Goal: Task Accomplishment & Management: Use online tool/utility

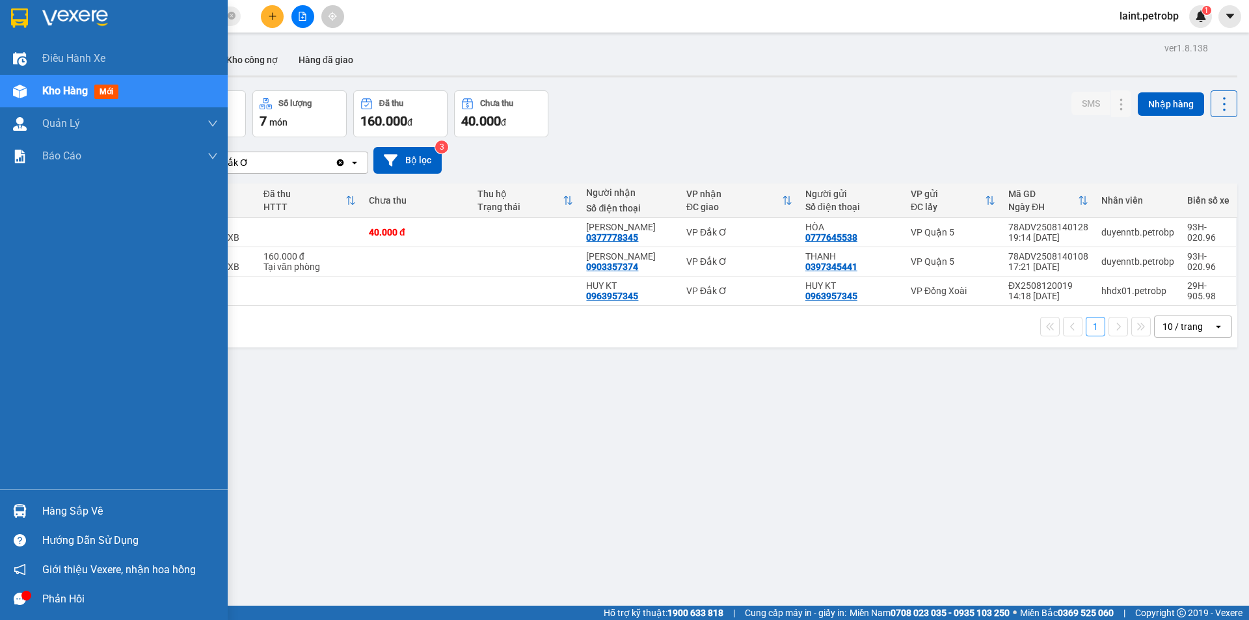
drag, startPoint x: 79, startPoint y: 510, endPoint x: 316, endPoint y: 538, distance: 238.9
click at [103, 524] on div "Hàng sắp về" at bounding box center [114, 510] width 228 height 29
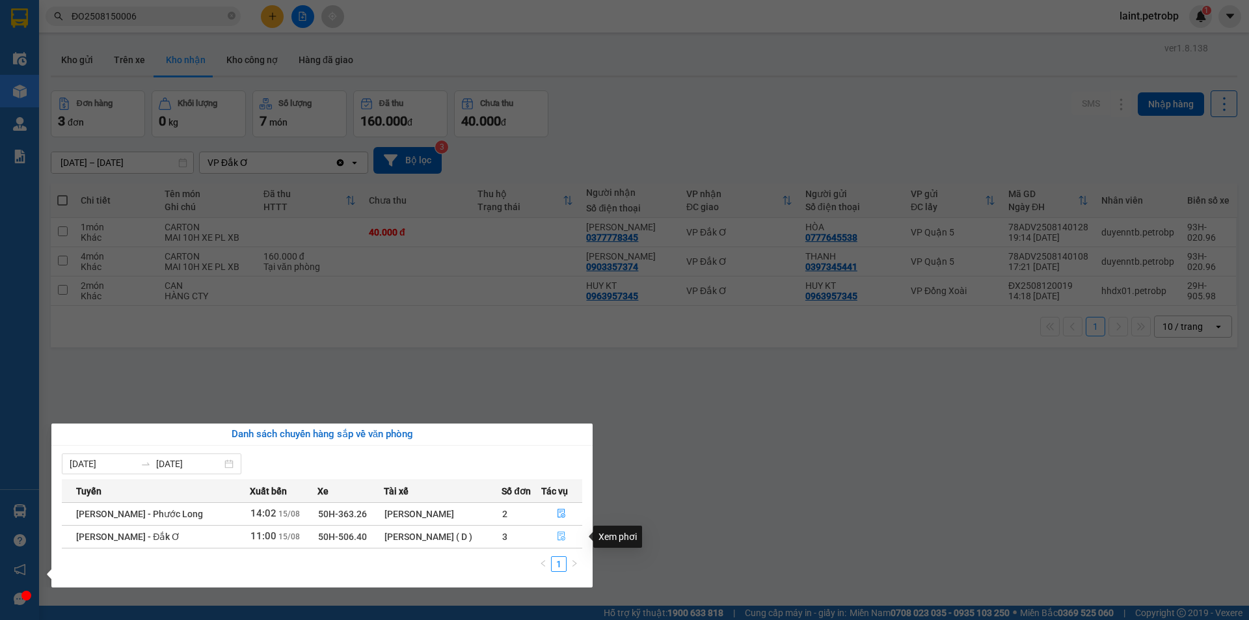
click at [555, 536] on button "button" at bounding box center [562, 536] width 40 height 21
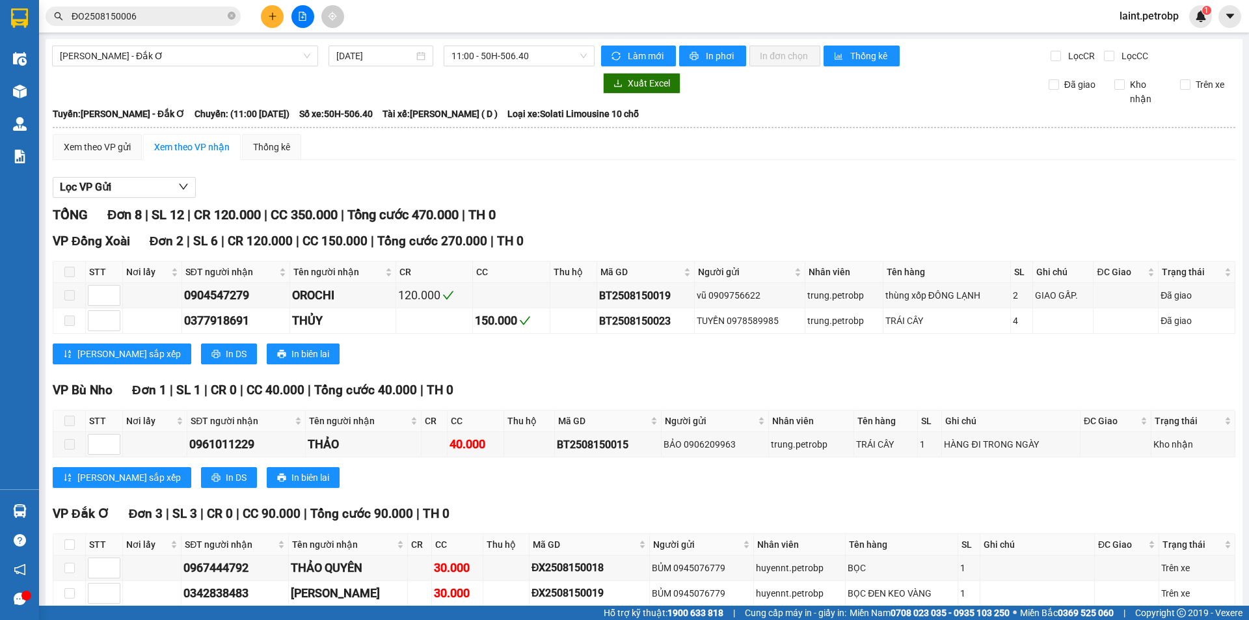
scroll to position [195, 0]
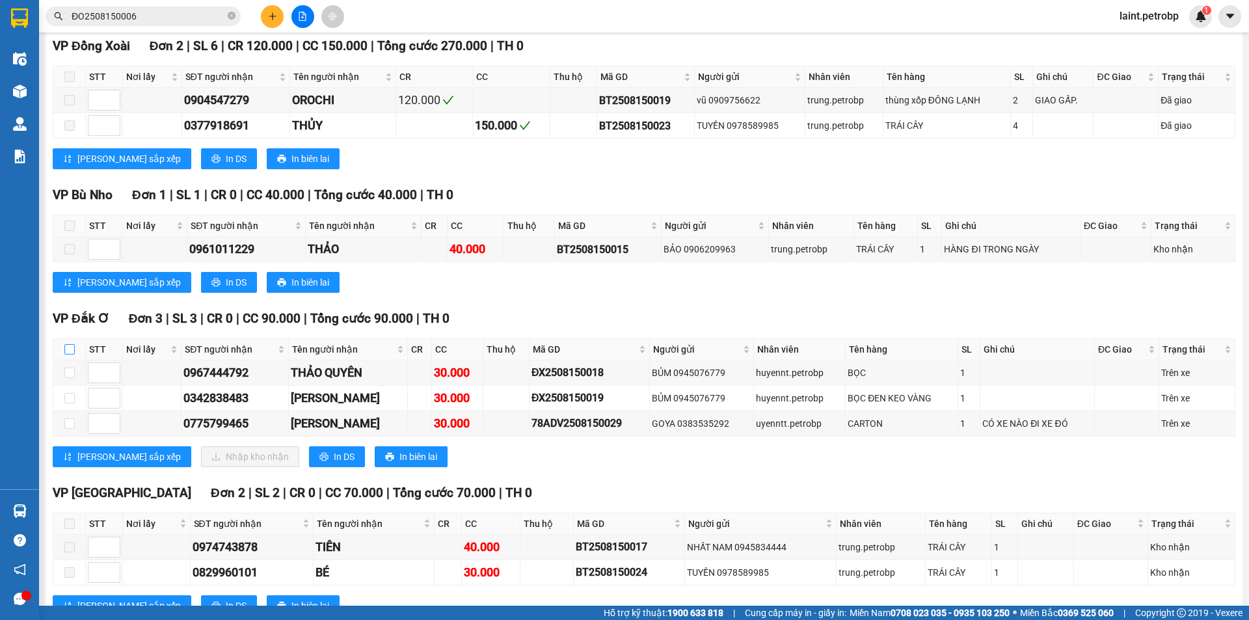
click at [73, 349] on input "checkbox" at bounding box center [69, 349] width 10 height 10
checkbox input "true"
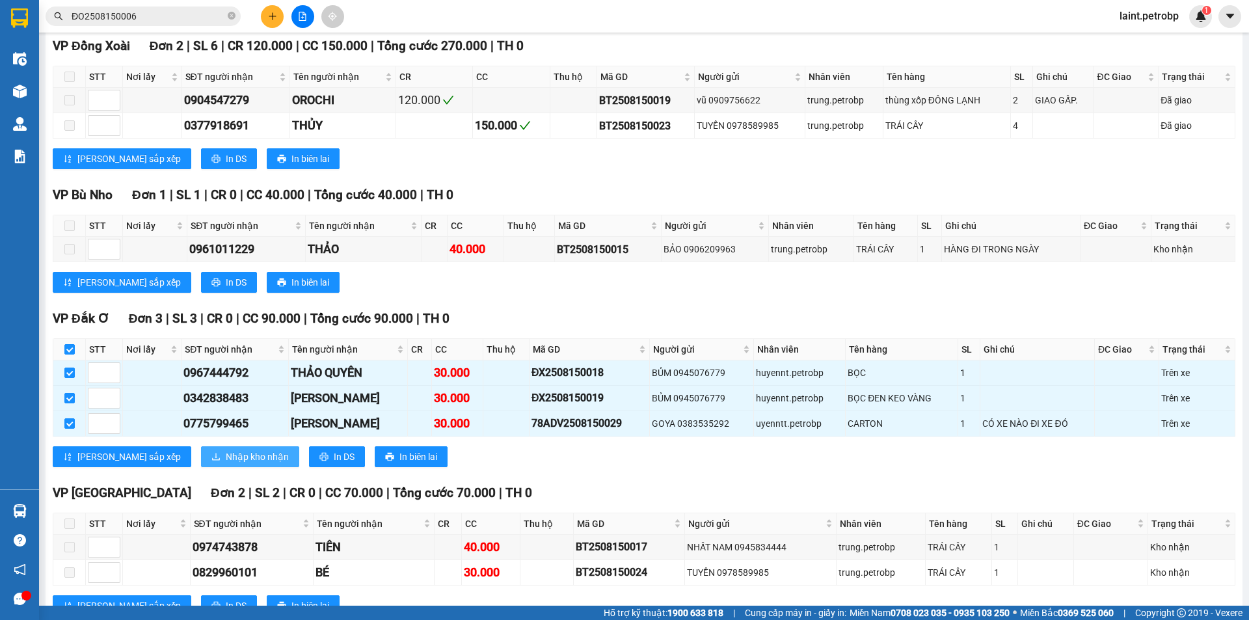
click at [226, 460] on span "Nhập kho nhận" at bounding box center [257, 456] width 63 height 14
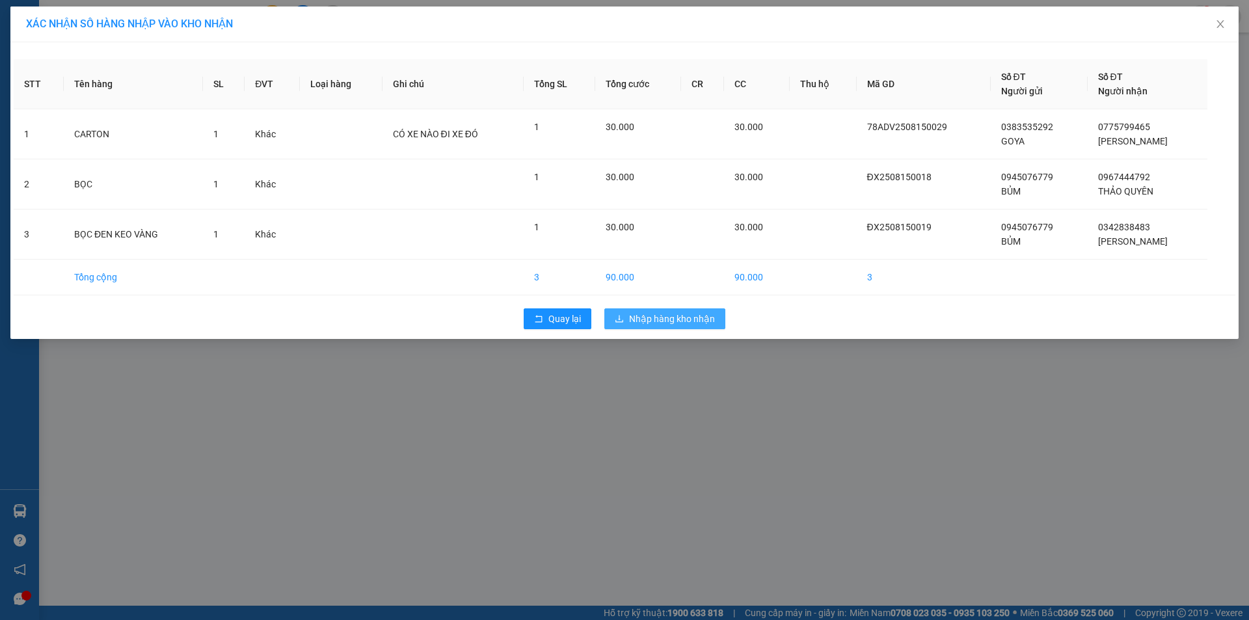
click at [666, 317] on span "Nhập hàng kho nhận" at bounding box center [672, 318] width 86 height 14
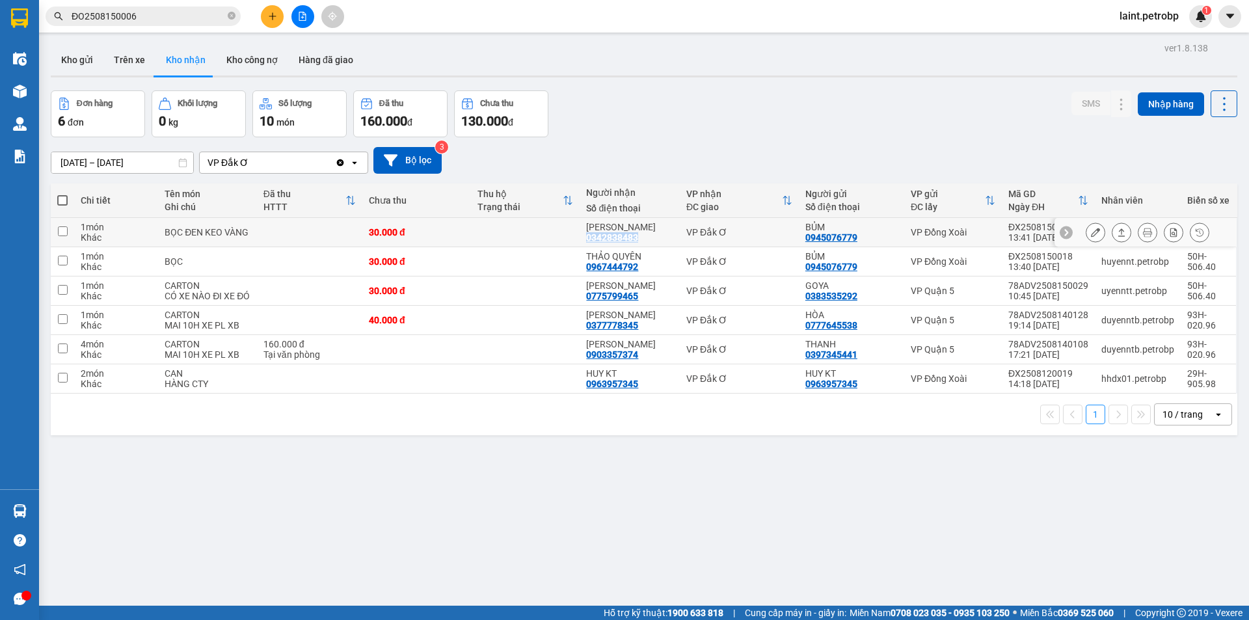
drag, startPoint x: 637, startPoint y: 237, endPoint x: 584, endPoint y: 237, distance: 52.7
click at [584, 237] on td "THANH VY 0342838483" at bounding box center [628, 232] width 99 height 29
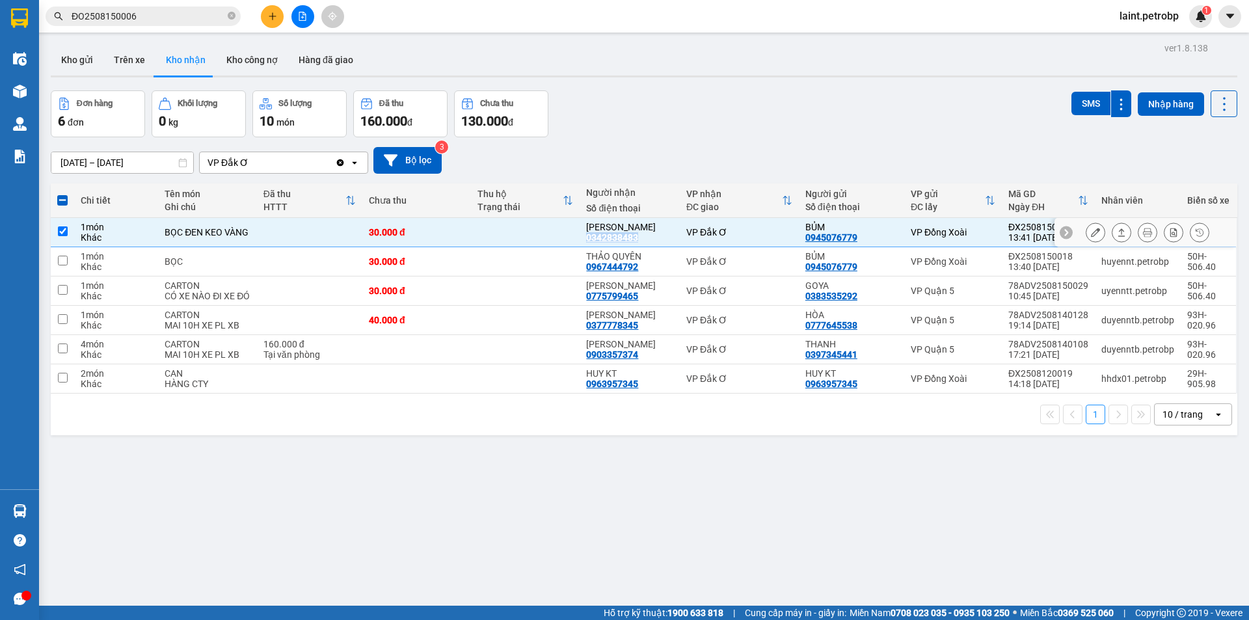
copy div "0342838483"
drag, startPoint x: 635, startPoint y: 300, endPoint x: 587, endPoint y: 301, distance: 48.8
click at [587, 301] on div "0775799465" at bounding box center [612, 296] width 52 height 10
copy div "0775799465"
drag, startPoint x: 687, startPoint y: 108, endPoint x: 670, endPoint y: 119, distance: 19.7
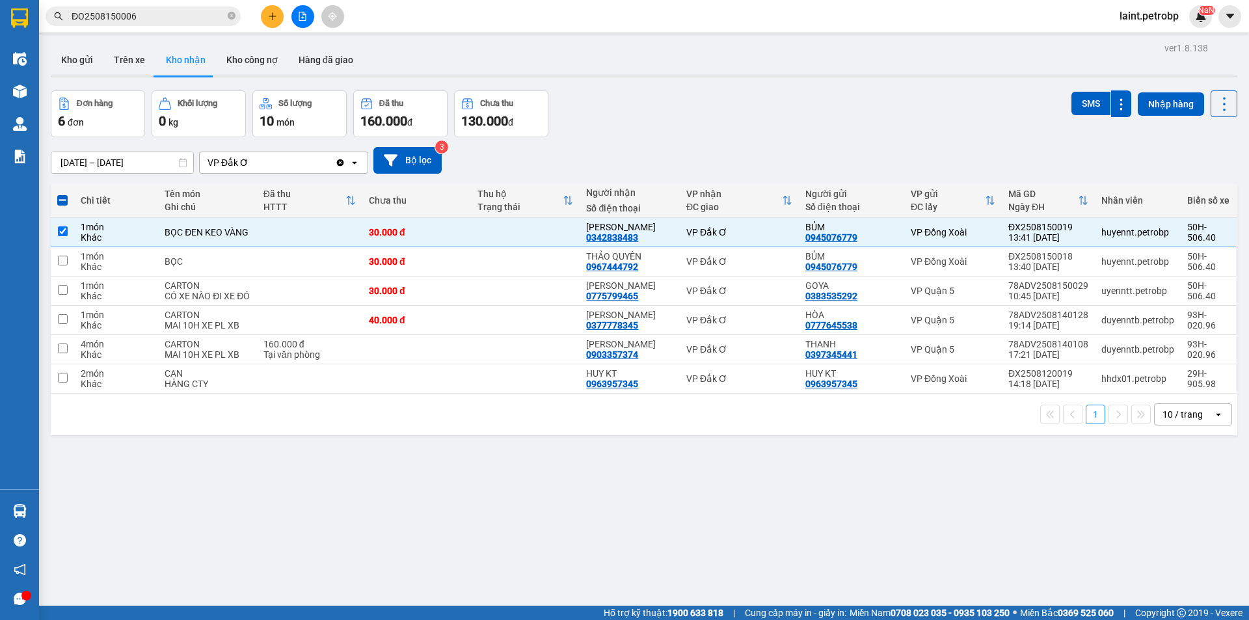
click at [687, 109] on div "Đơn hàng 6 đơn Khối lượng 0 kg Số lượng 10 món Đã thu 160.000 đ Chưa thu 130.00…" at bounding box center [644, 113] width 1186 height 47
drag, startPoint x: 62, startPoint y: 231, endPoint x: 456, endPoint y: 150, distance: 401.6
click at [81, 228] on tr "1 món Khác BỌC ĐEN KEO VÀNG 30.000 đ THANH VY 0342838483 VP Đắk Ơ BỦM 09450767…" at bounding box center [644, 232] width 1186 height 29
checkbox input "false"
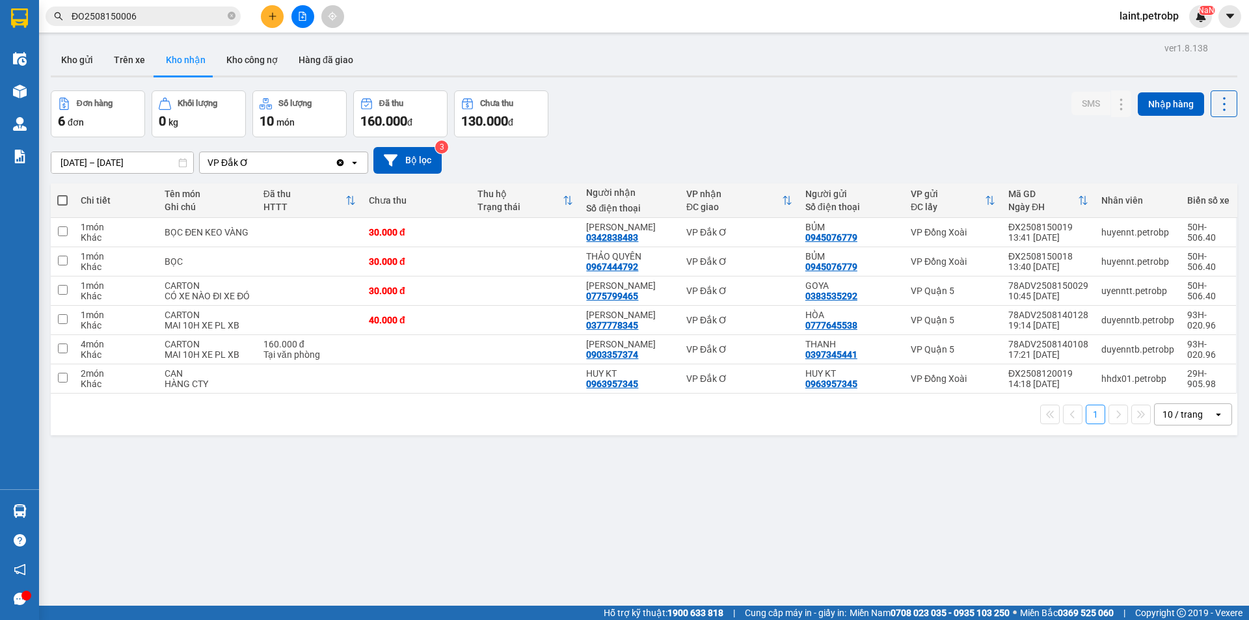
click at [648, 109] on div "Đơn hàng 6 đơn Khối lượng 0 kg Số lượng 10 món Đã thu 160.000 đ Chưa thu 130.00…" at bounding box center [644, 113] width 1186 height 47
drag, startPoint x: 321, startPoint y: 57, endPoint x: 536, endPoint y: 86, distance: 217.1
click at [328, 57] on button "Hàng đã giao" at bounding box center [325, 59] width 75 height 31
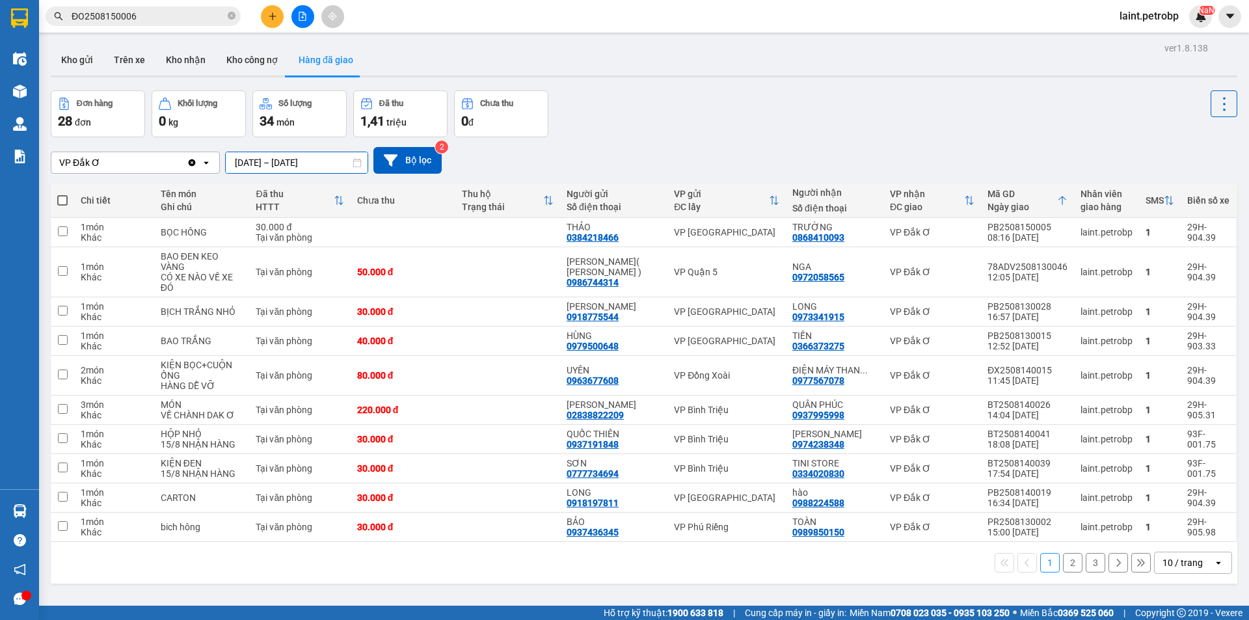
click at [253, 164] on input "[DATE] – [DATE]" at bounding box center [297, 162] width 142 height 21
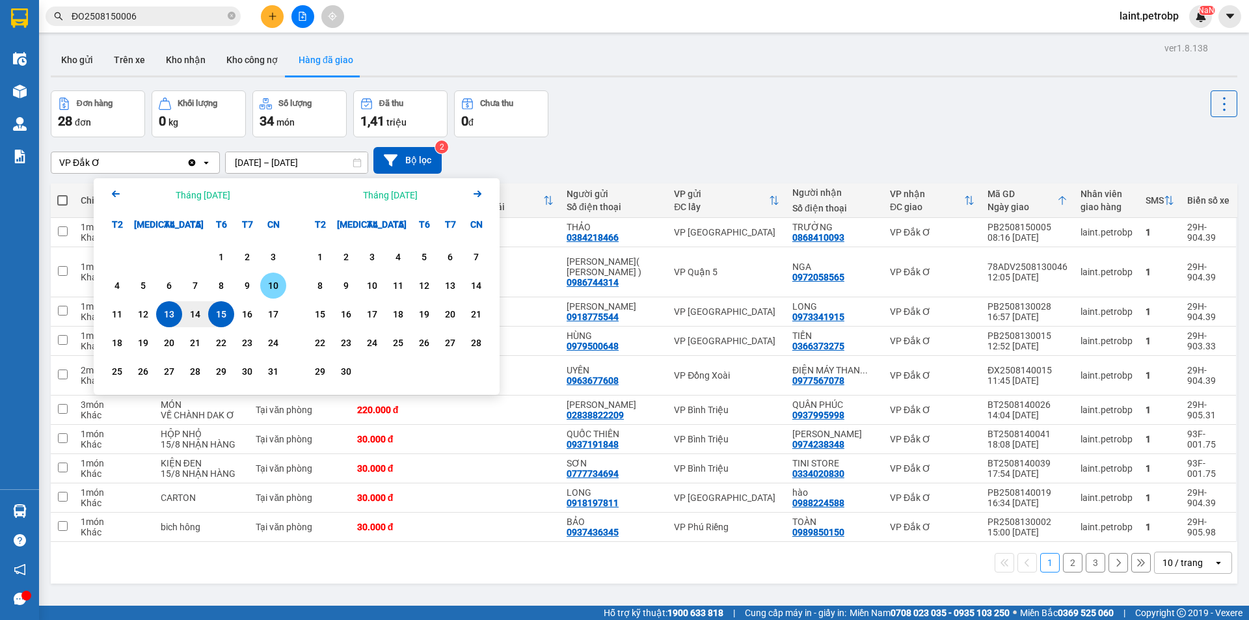
click at [272, 276] on div "10" at bounding box center [273, 285] width 26 height 26
drag, startPoint x: 217, startPoint y: 314, endPoint x: 911, endPoint y: 438, distance: 704.9
click at [241, 315] on div "11 12 13 14 15 16 17" at bounding box center [195, 314] width 182 height 26
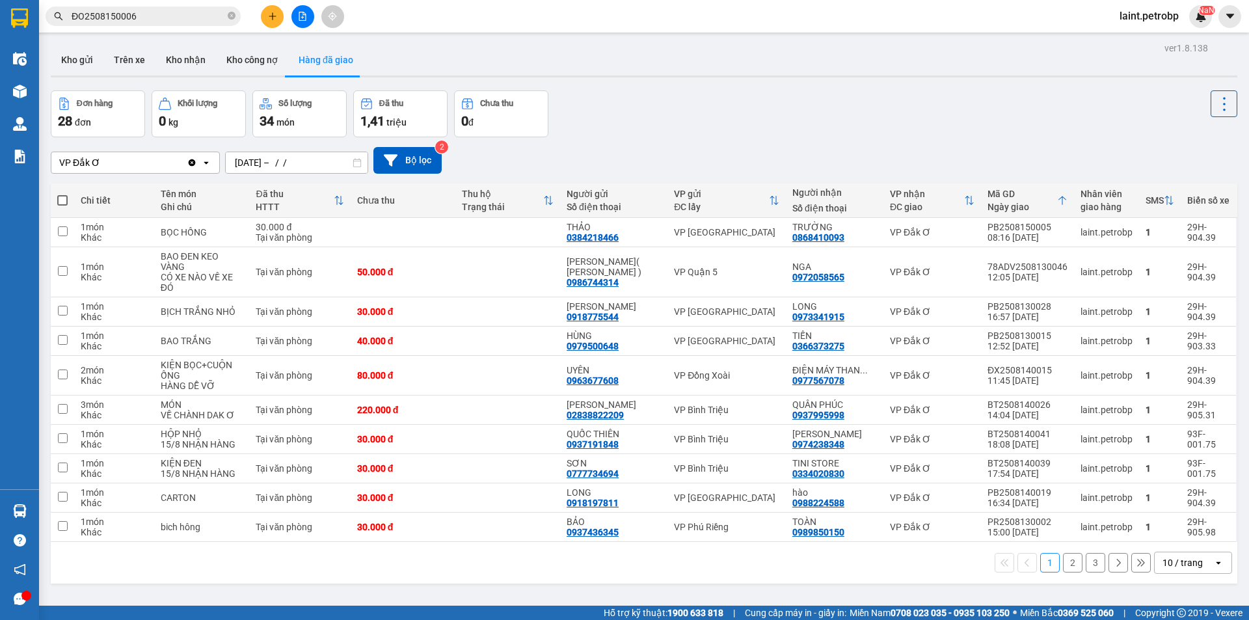
drag, startPoint x: 1061, startPoint y: 554, endPoint x: 901, endPoint y: 319, distance: 283.7
click at [1063, 554] on button "2" at bounding box center [1073, 563] width 20 height 20
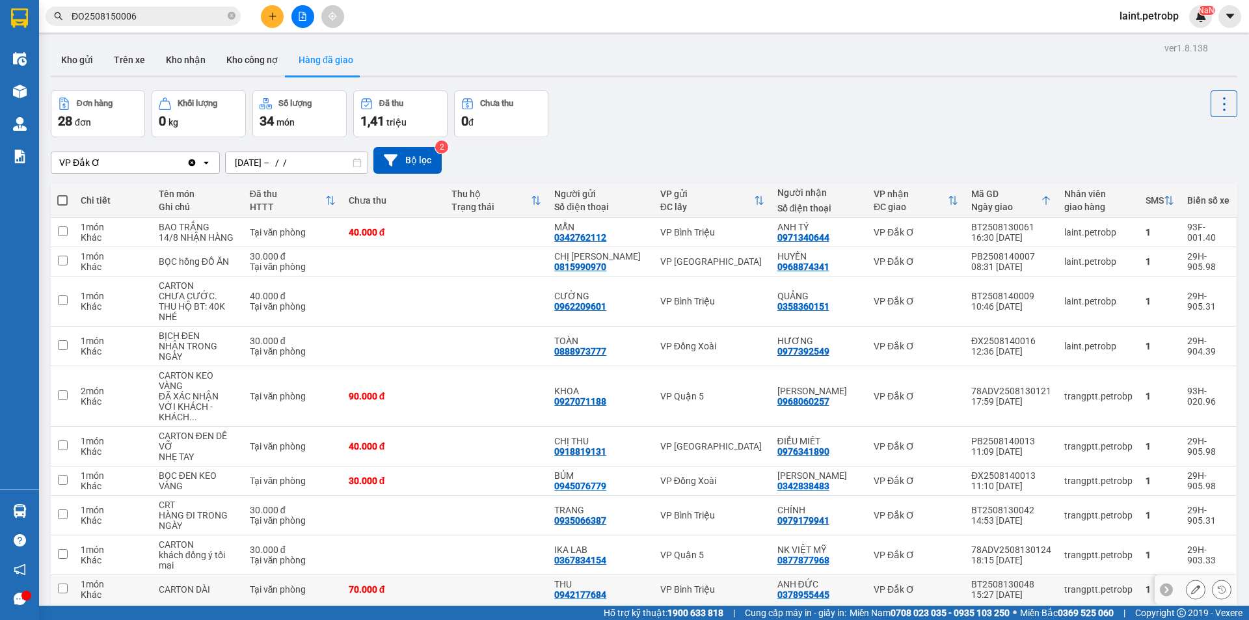
scroll to position [60, 0]
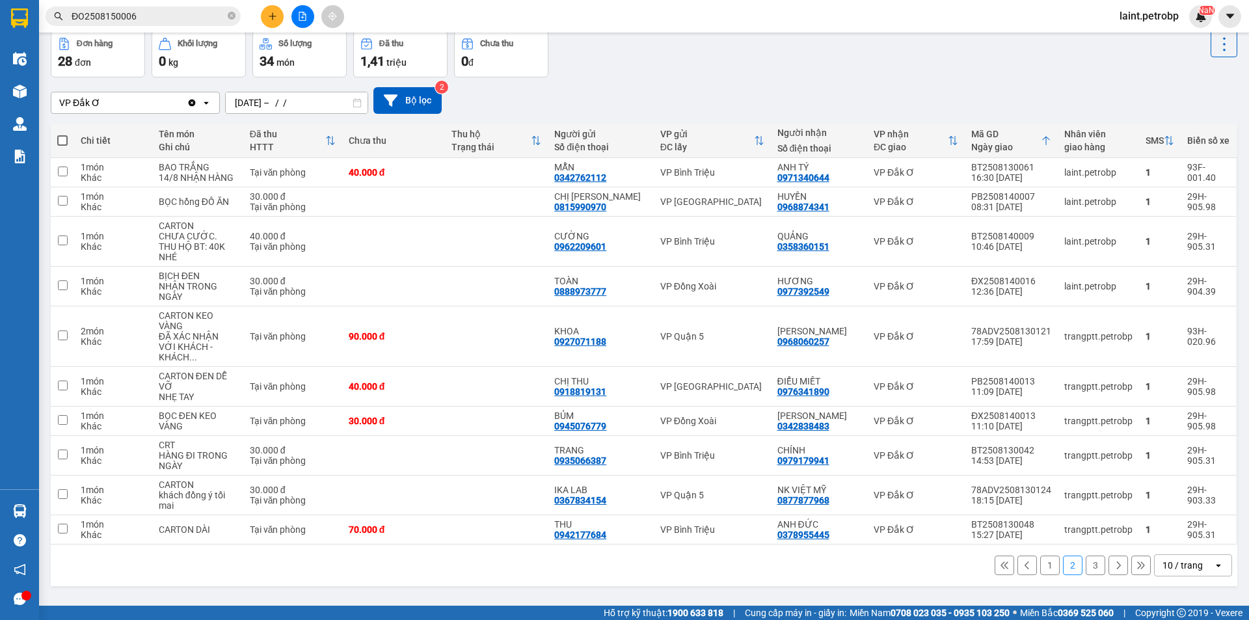
click at [1085, 555] on button "3" at bounding box center [1095, 565] width 20 height 20
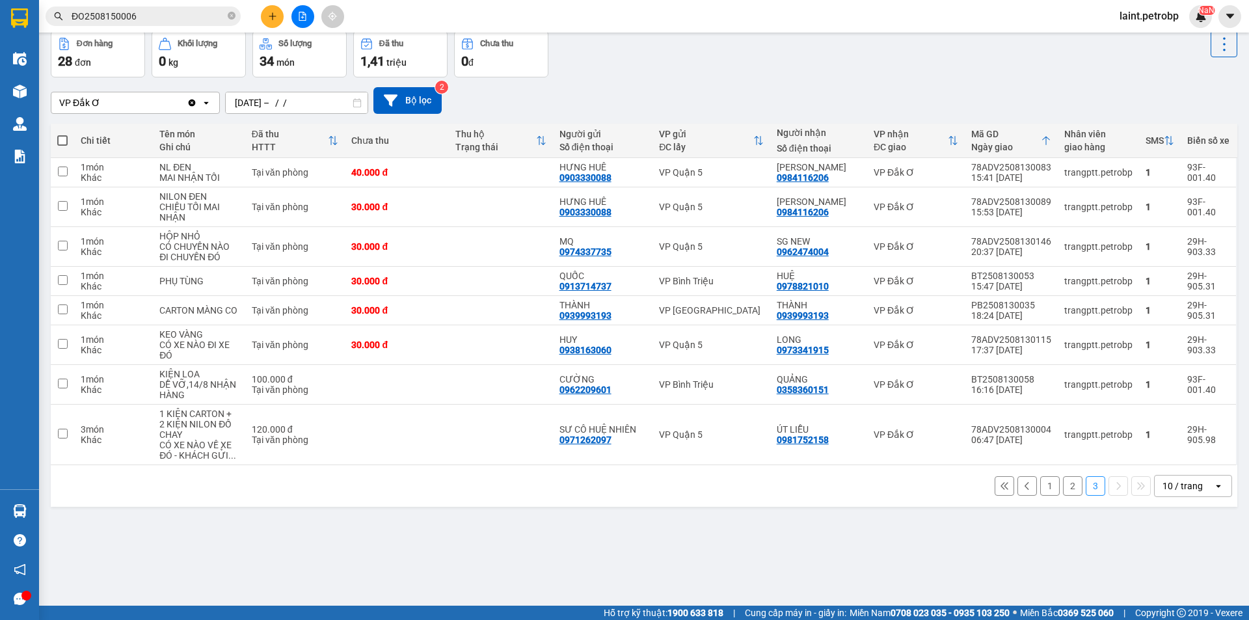
click at [328, 98] on input "[DATE] – / /" at bounding box center [297, 102] width 142 height 21
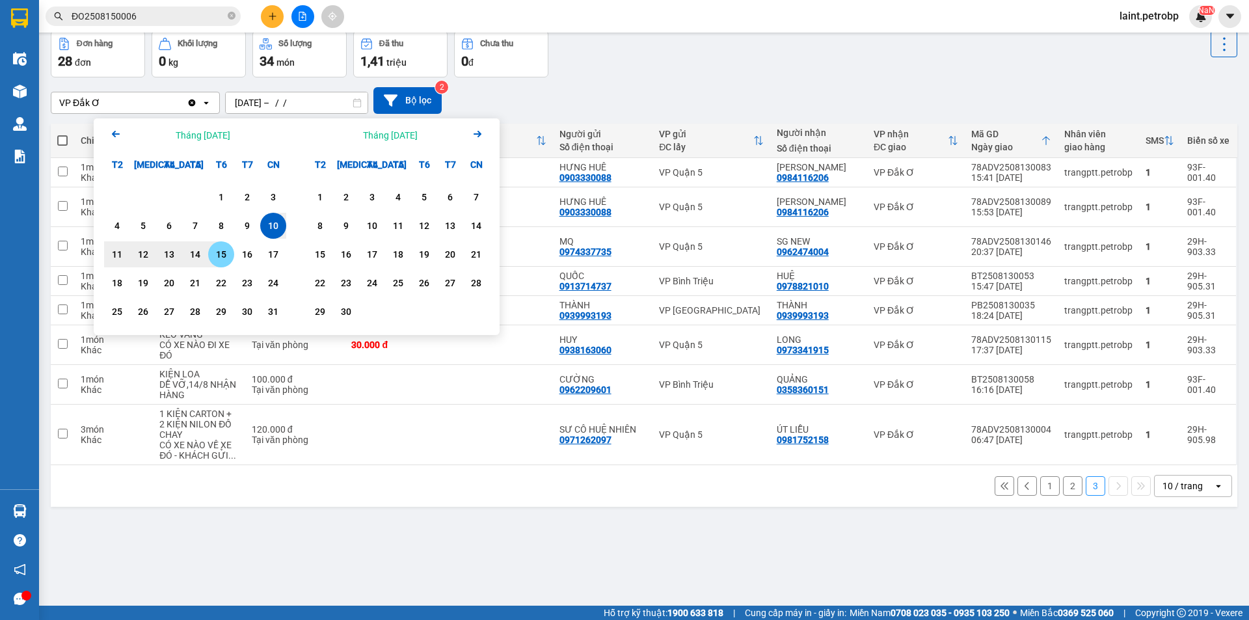
click at [218, 255] on div "15" at bounding box center [221, 254] width 18 height 16
type input "[DATE] – [DATE]"
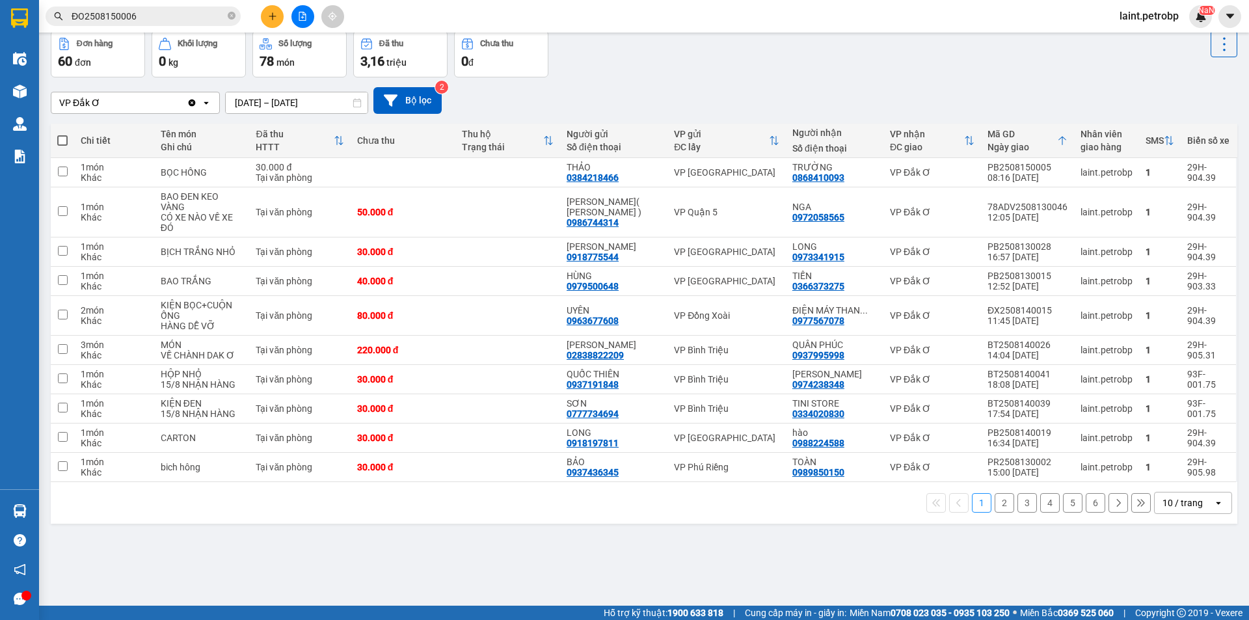
click at [1066, 493] on button "5" at bounding box center [1073, 503] width 20 height 20
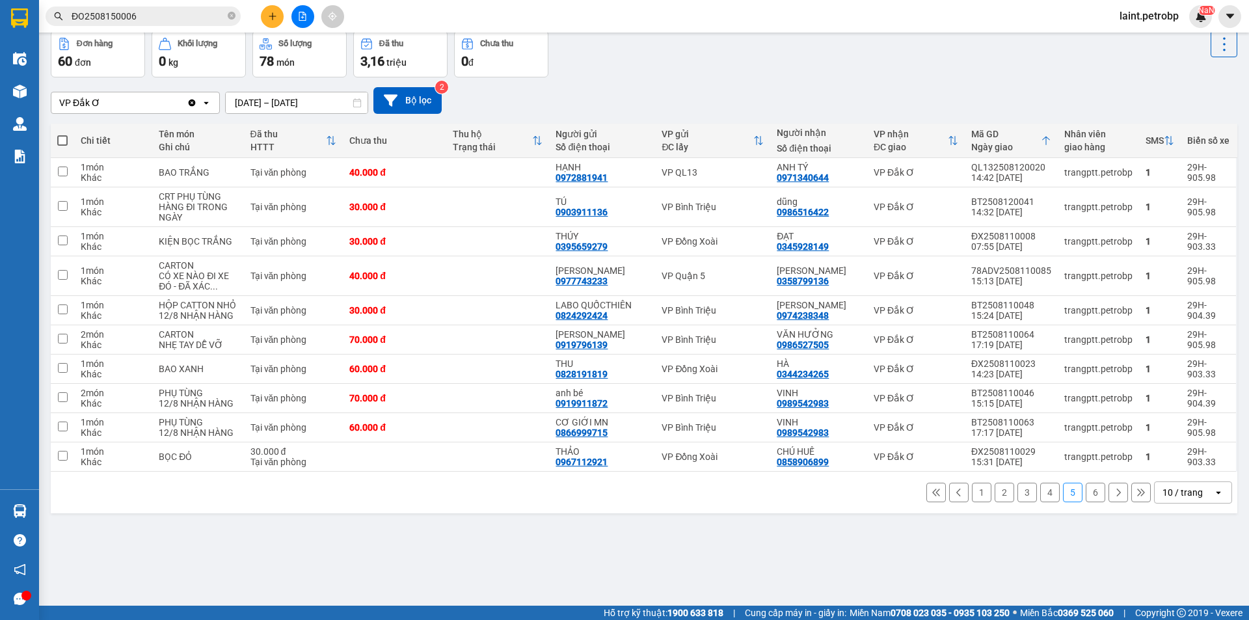
click at [1085, 490] on button "6" at bounding box center [1095, 492] width 20 height 20
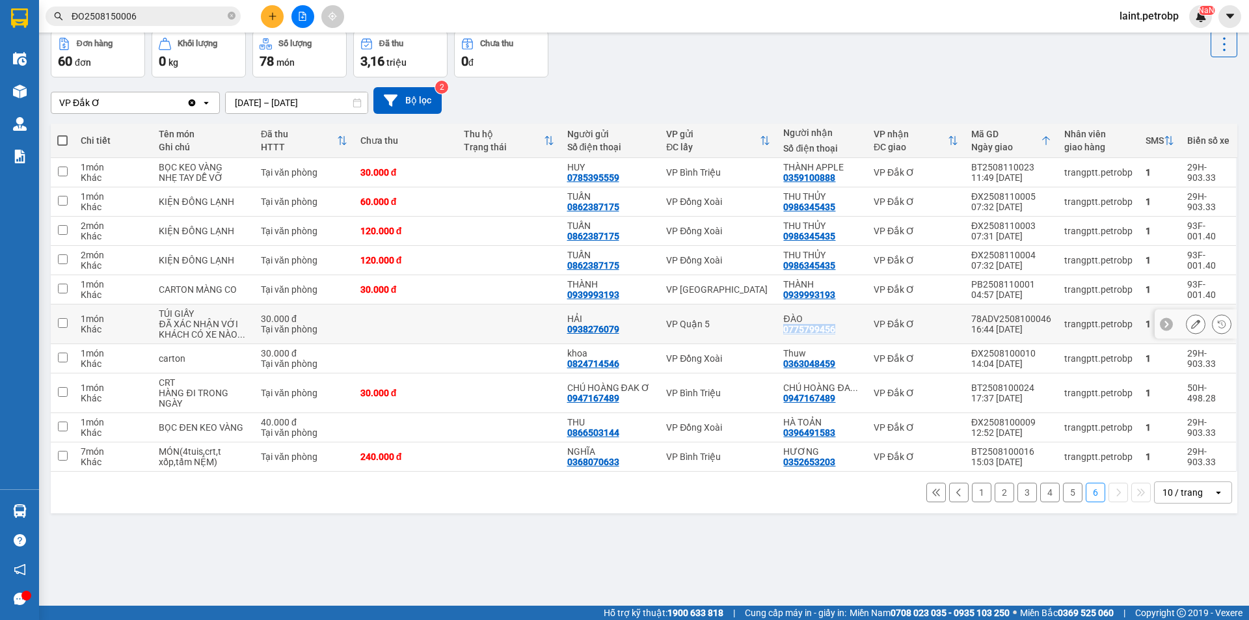
drag, startPoint x: 777, startPoint y: 328, endPoint x: 834, endPoint y: 328, distance: 57.2
click at [834, 328] on td "ĐÀO 0775799456" at bounding box center [821, 324] width 90 height 40
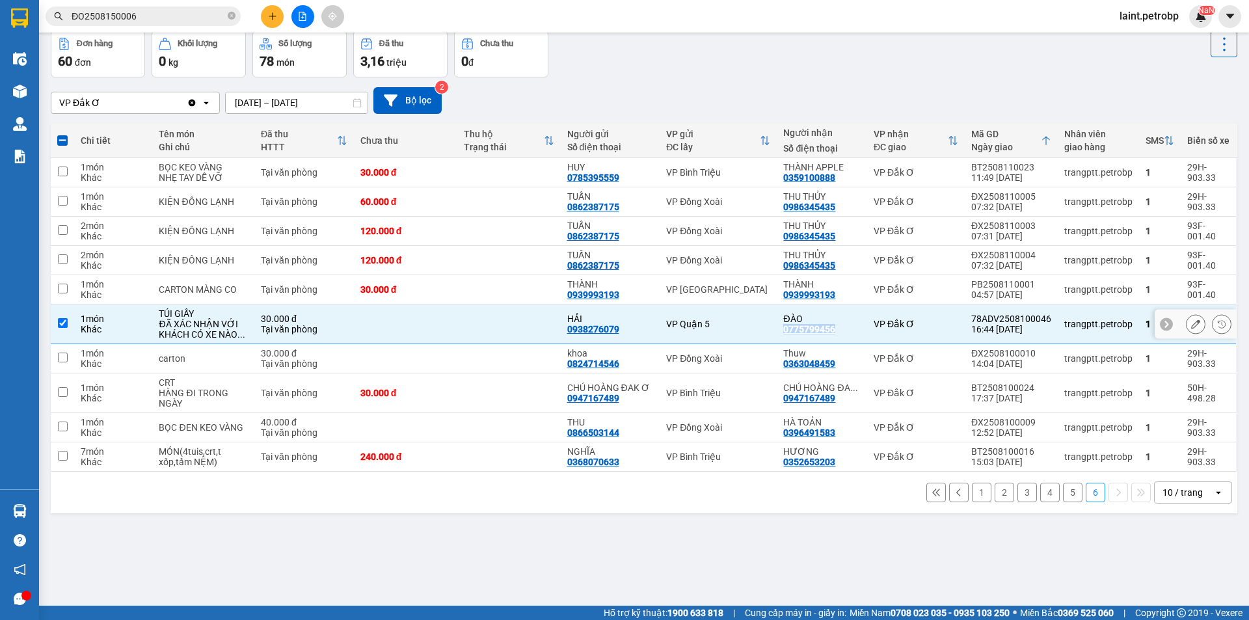
copy div "0775799456"
click at [838, 324] on div "ĐÀO 0775799456" at bounding box center [821, 323] width 77 height 21
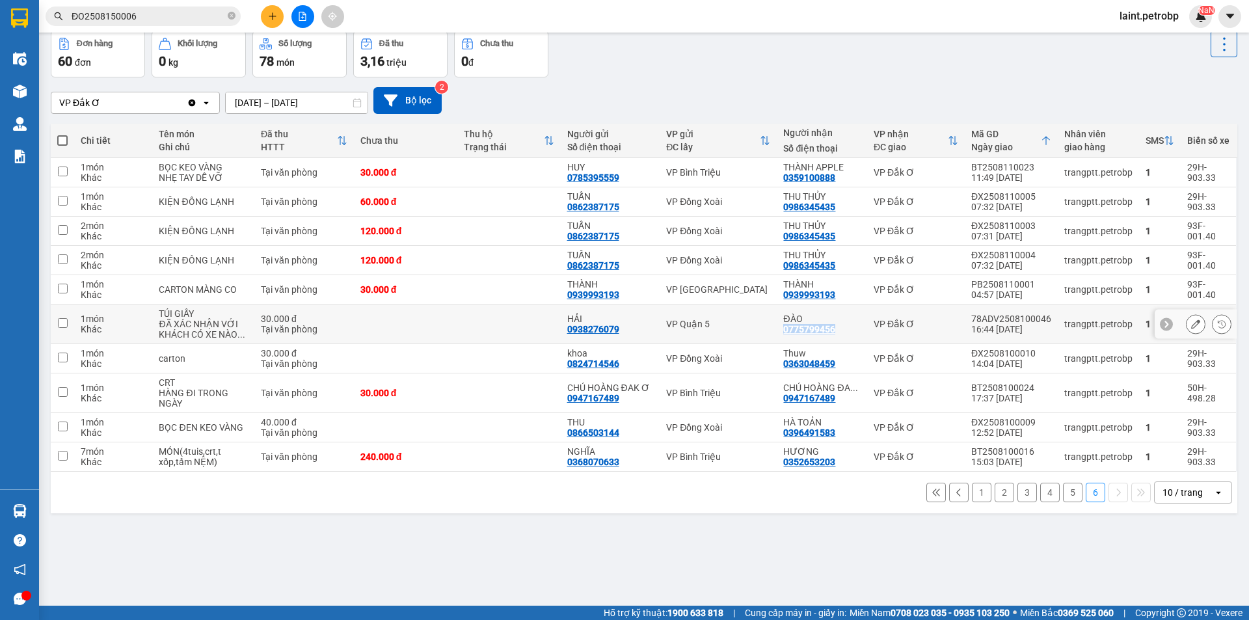
drag, startPoint x: 777, startPoint y: 326, endPoint x: 836, endPoint y: 326, distance: 58.5
click at [836, 326] on td "ĐÀO 0775799456" at bounding box center [821, 324] width 90 height 40
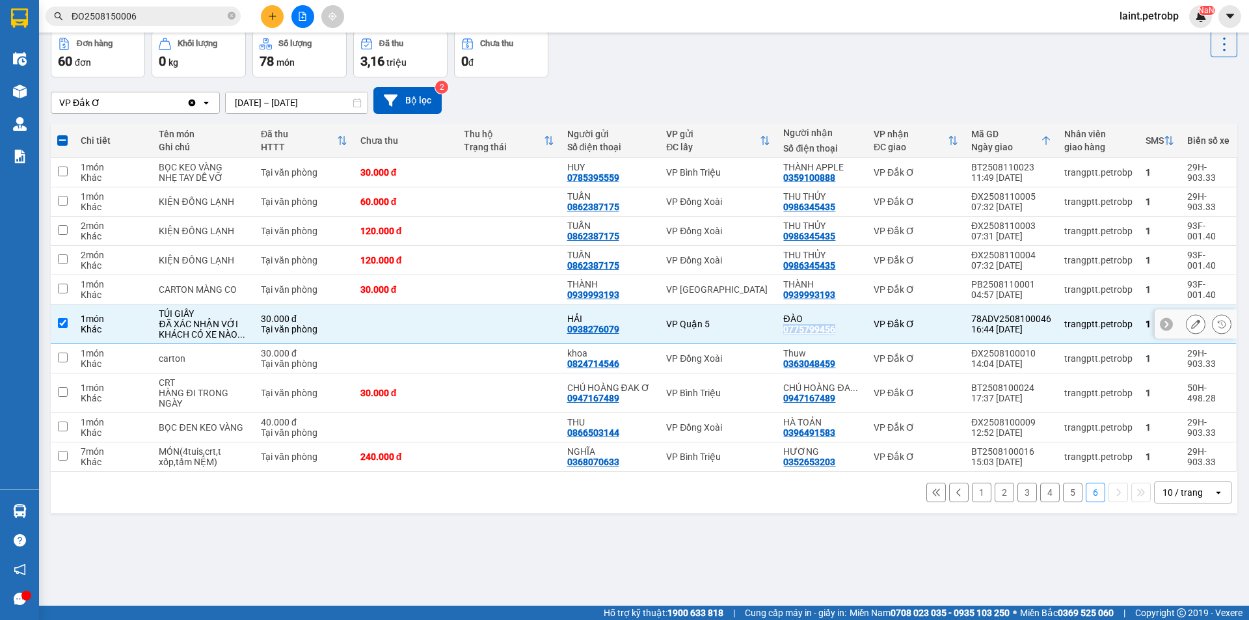
copy div "0775799456"
click at [64, 321] on input "checkbox" at bounding box center [63, 323] width 10 height 10
checkbox input "false"
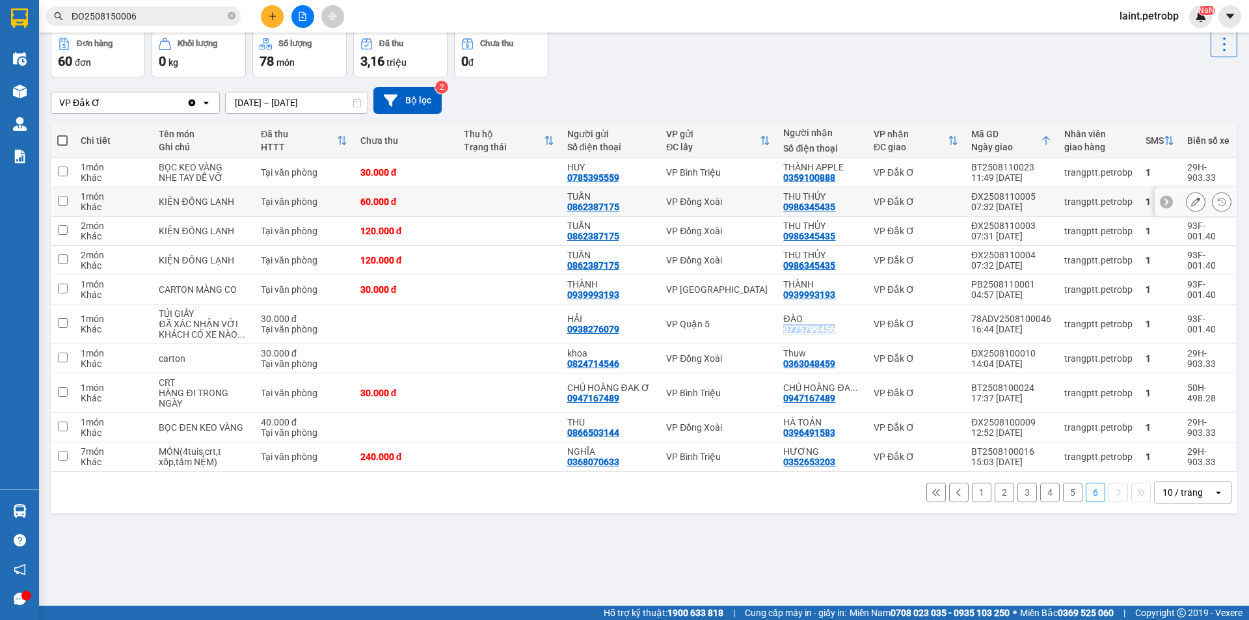
scroll to position [0, 0]
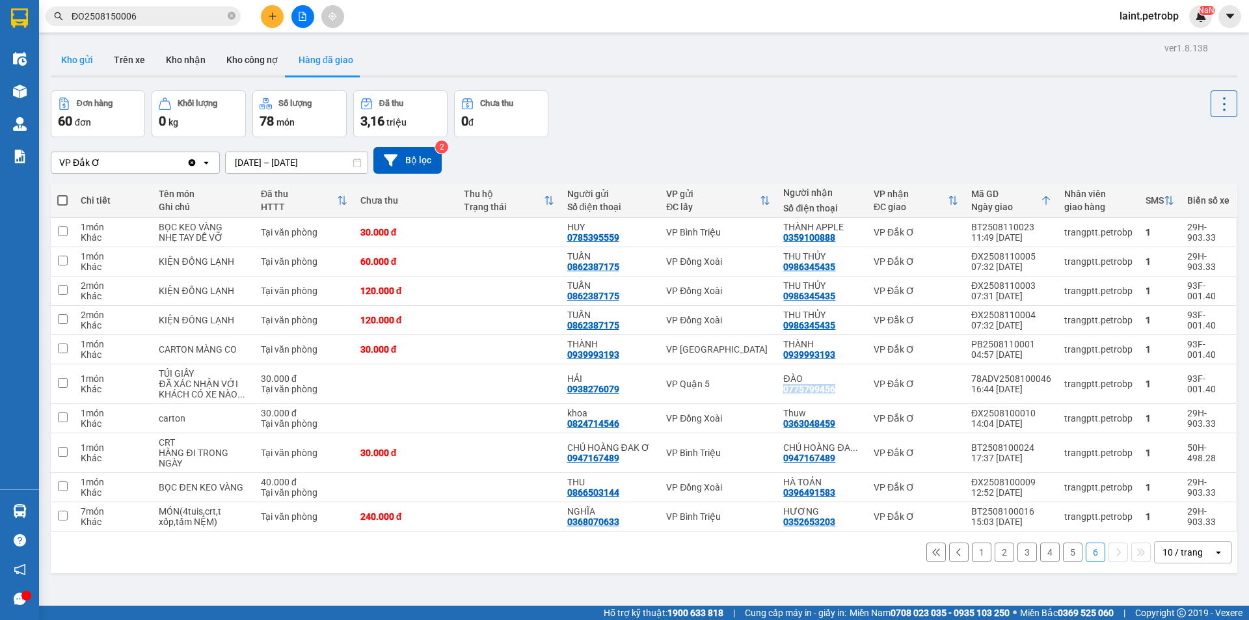
click at [79, 58] on button "Kho gửi" at bounding box center [77, 59] width 53 height 31
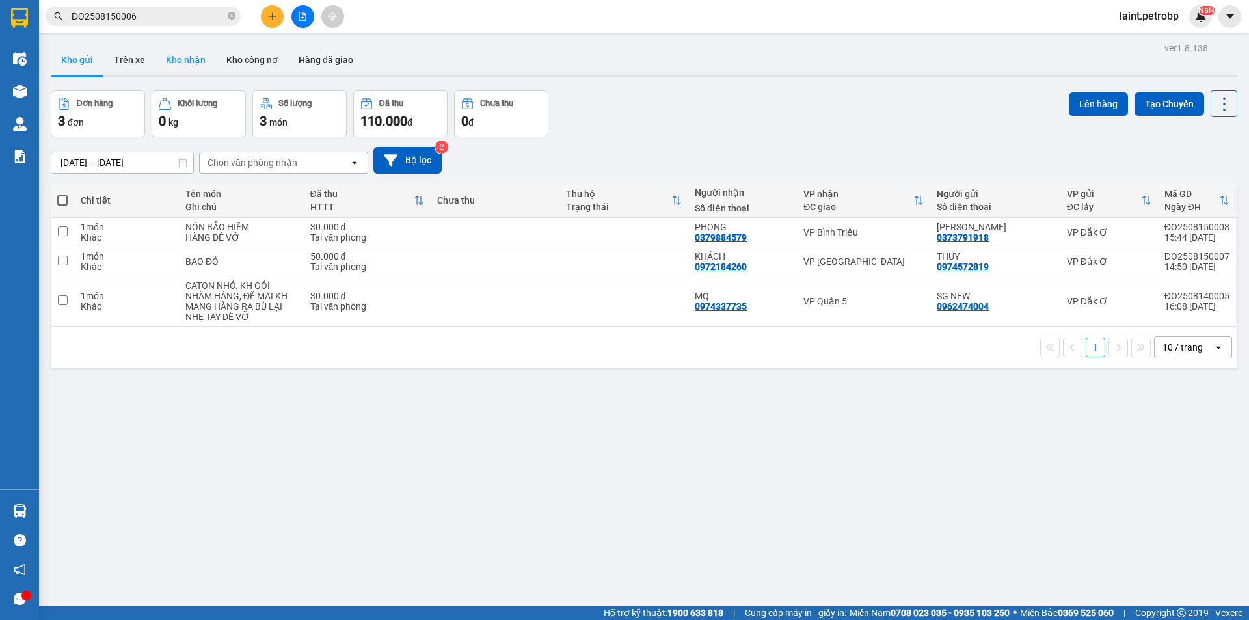
click at [183, 57] on button "Kho nhận" at bounding box center [185, 59] width 60 height 31
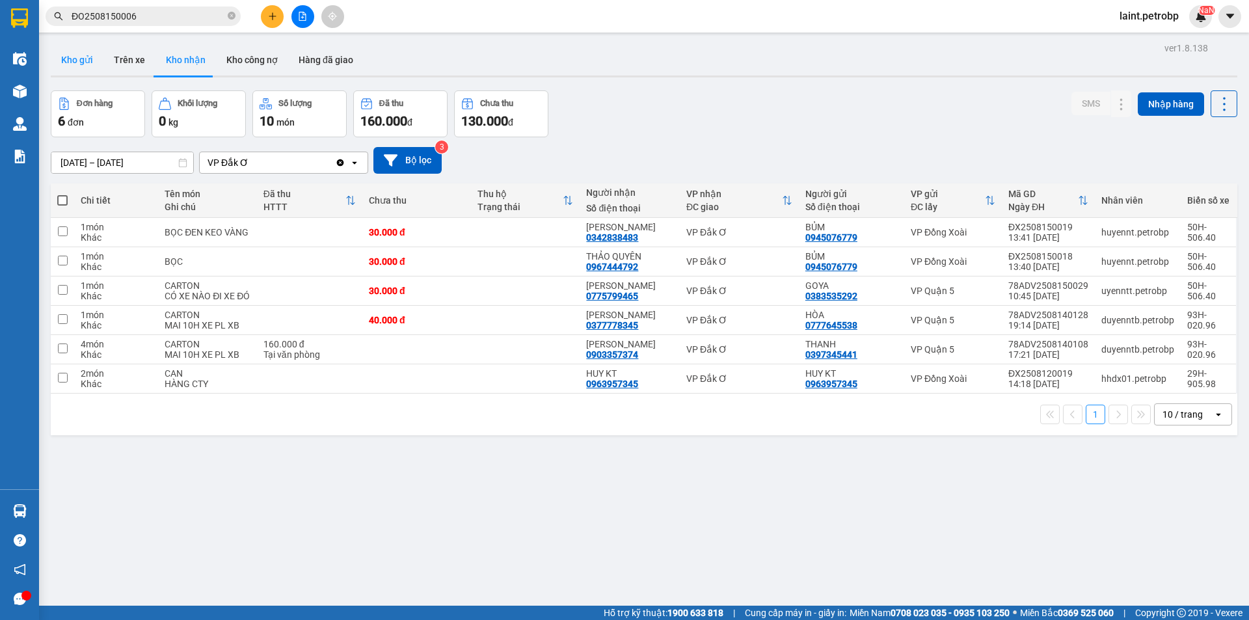
click at [86, 61] on button "Kho gửi" at bounding box center [77, 59] width 53 height 31
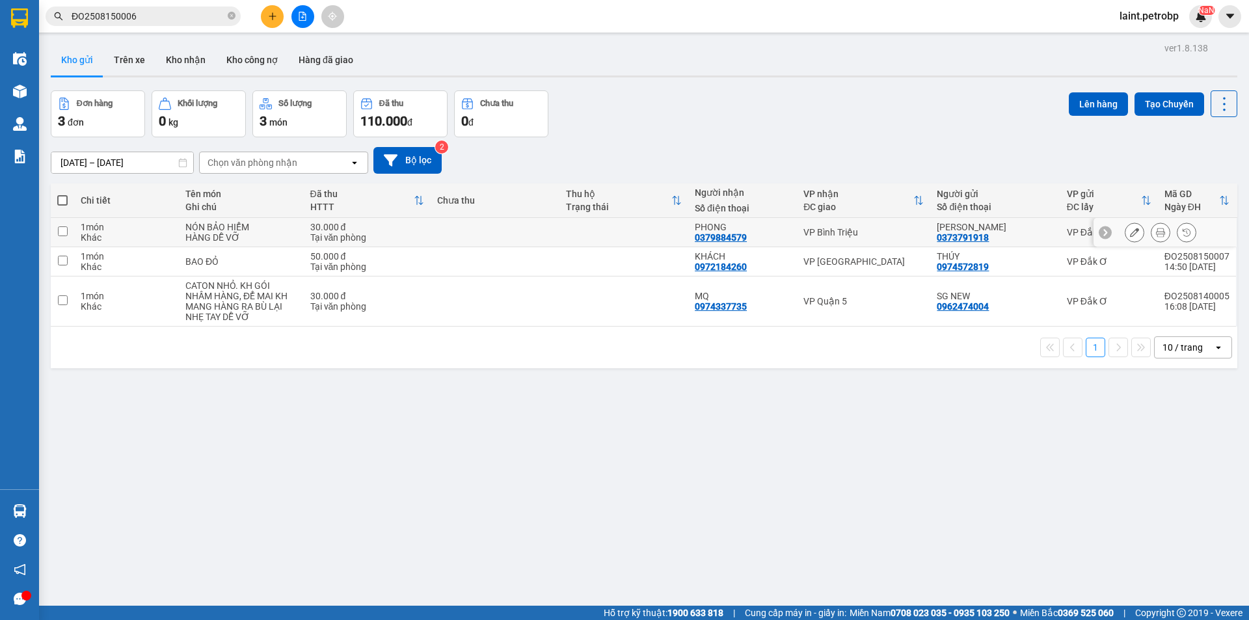
click at [63, 224] on td at bounding box center [62, 232] width 23 height 29
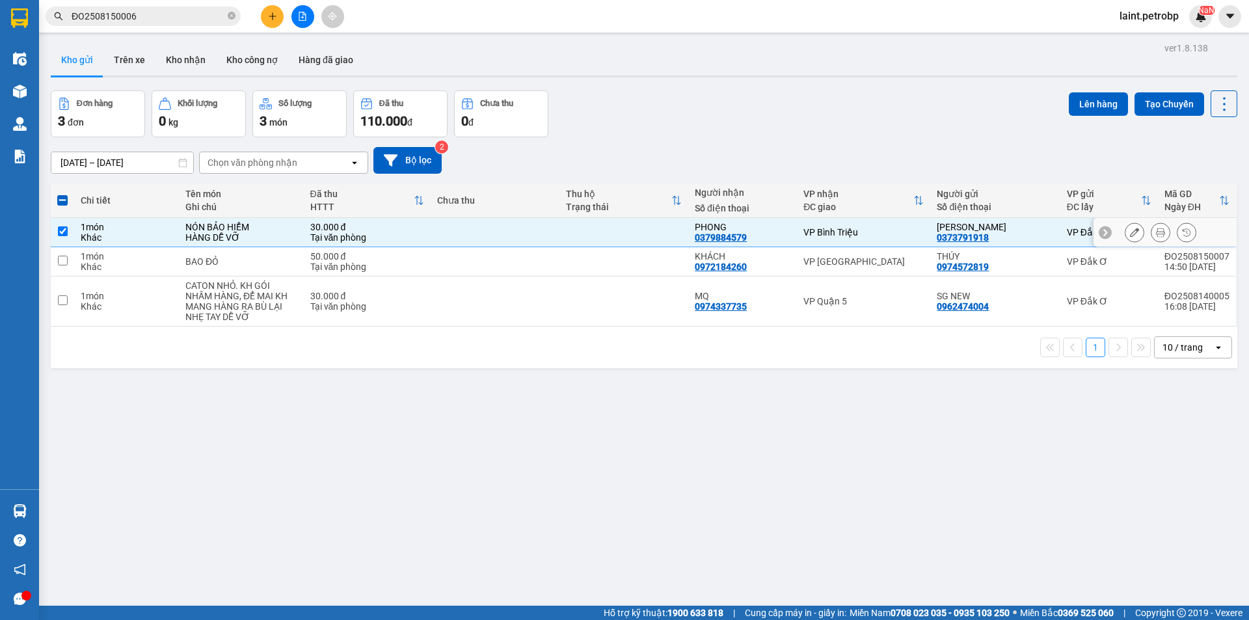
click at [65, 230] on input "checkbox" at bounding box center [63, 231] width 10 height 10
checkbox input "false"
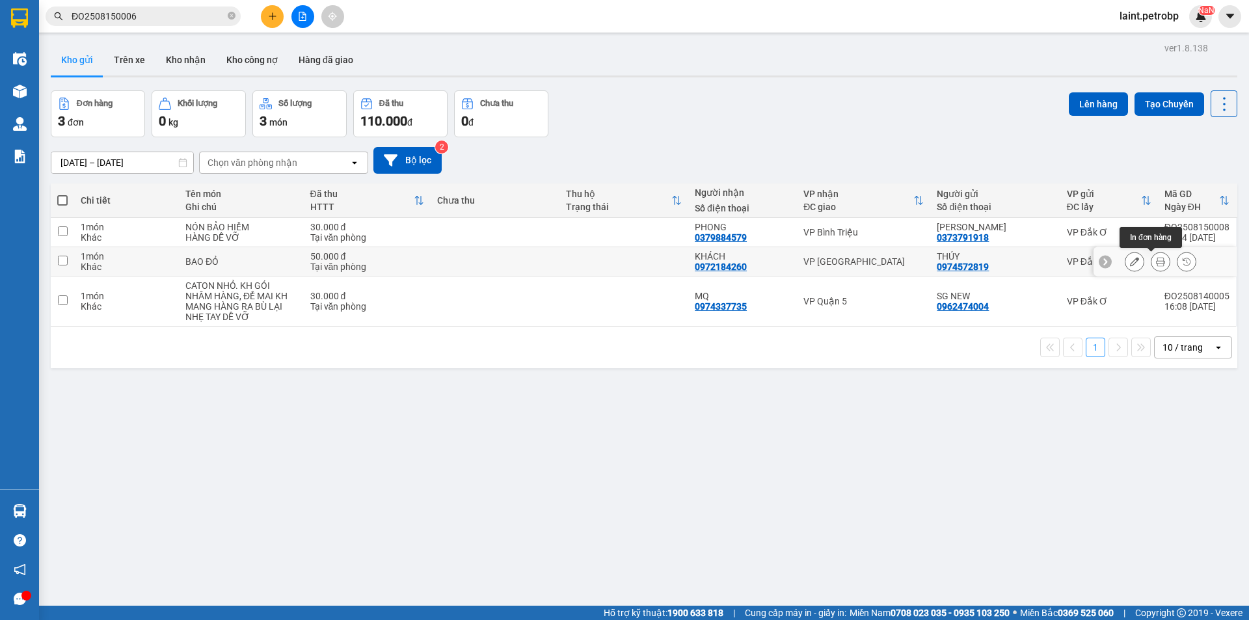
click at [1156, 261] on icon at bounding box center [1160, 261] width 9 height 9
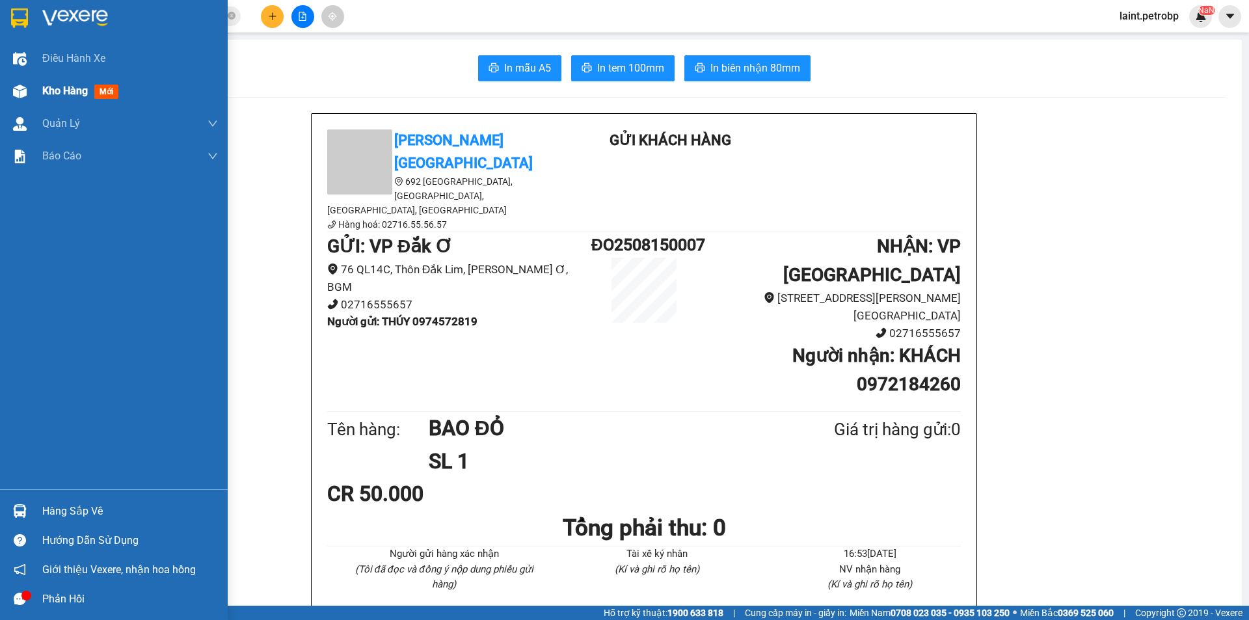
click at [60, 87] on span "Kho hàng" at bounding box center [65, 91] width 46 height 12
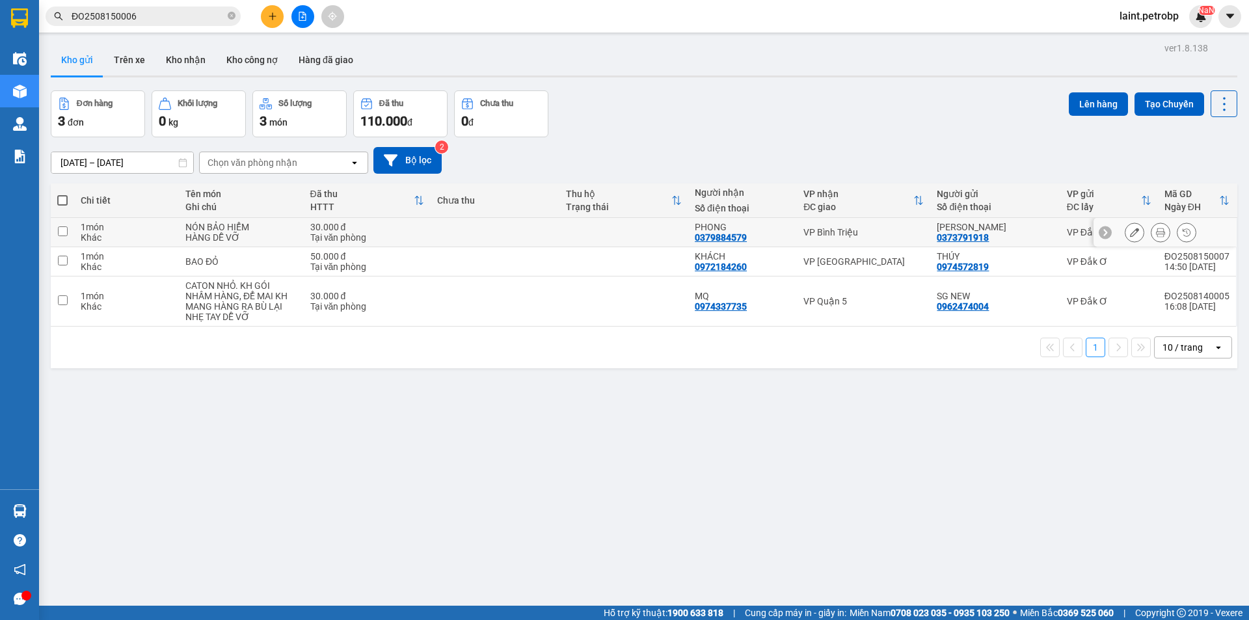
drag, startPoint x: 60, startPoint y: 228, endPoint x: 61, endPoint y: 256, distance: 28.0
click at [61, 228] on input "checkbox" at bounding box center [63, 231] width 10 height 10
checkbox input "true"
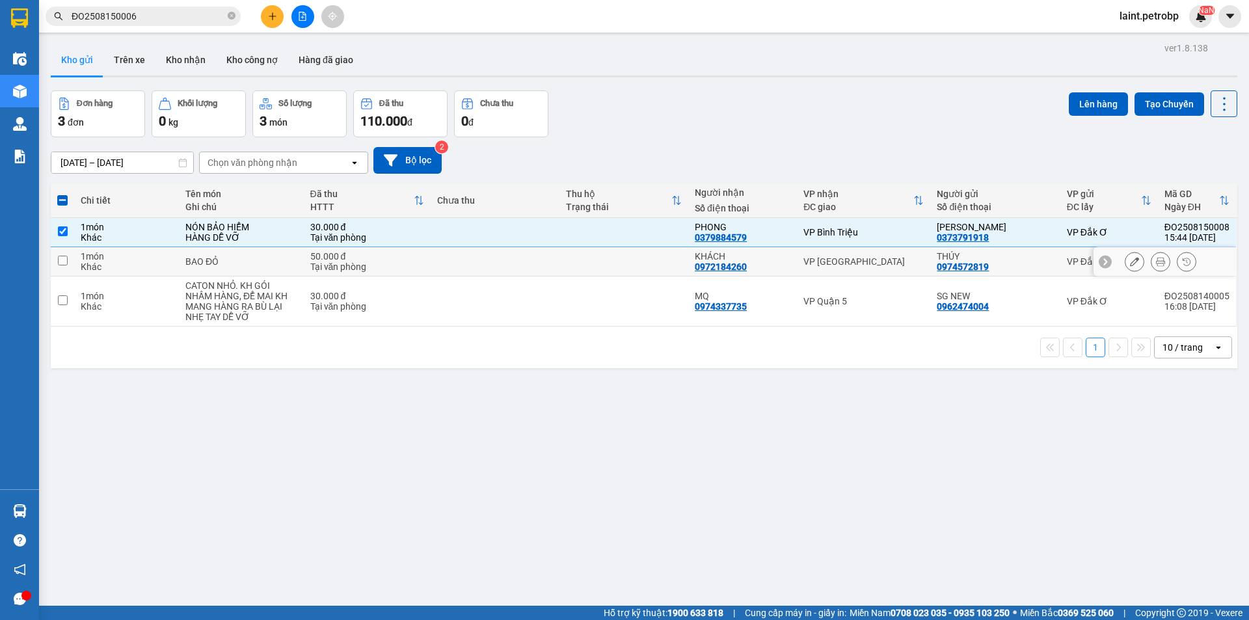
click at [60, 254] on td at bounding box center [62, 261] width 23 height 29
checkbox input "true"
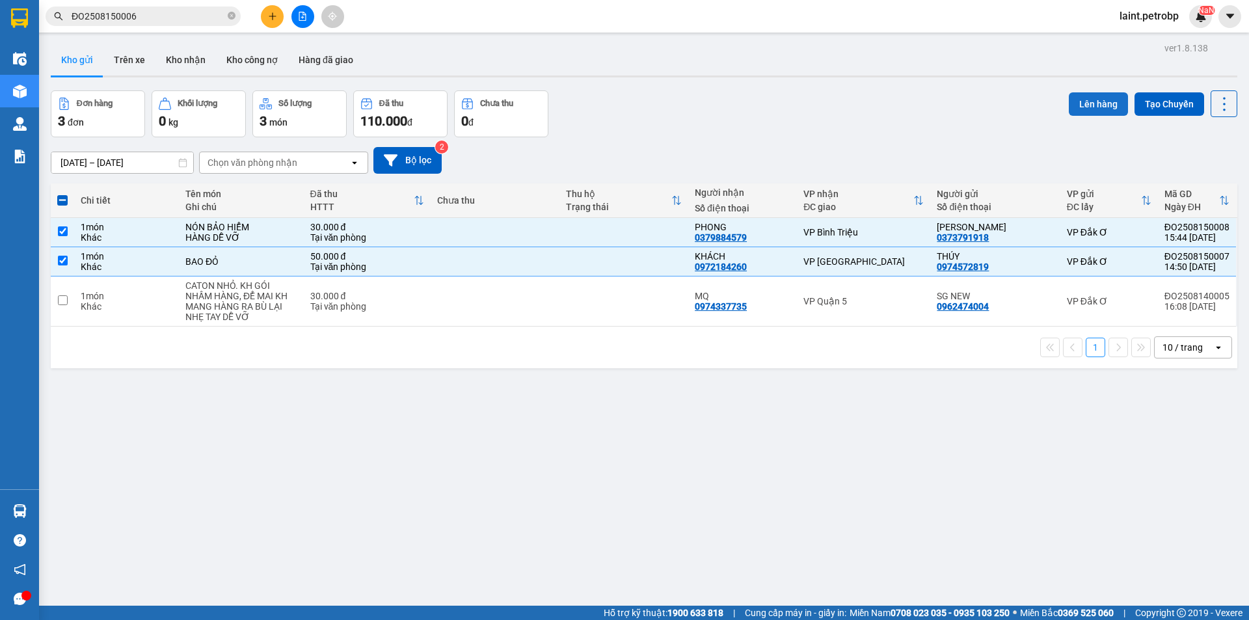
click at [1079, 101] on button "Lên hàng" at bounding box center [1097, 103] width 59 height 23
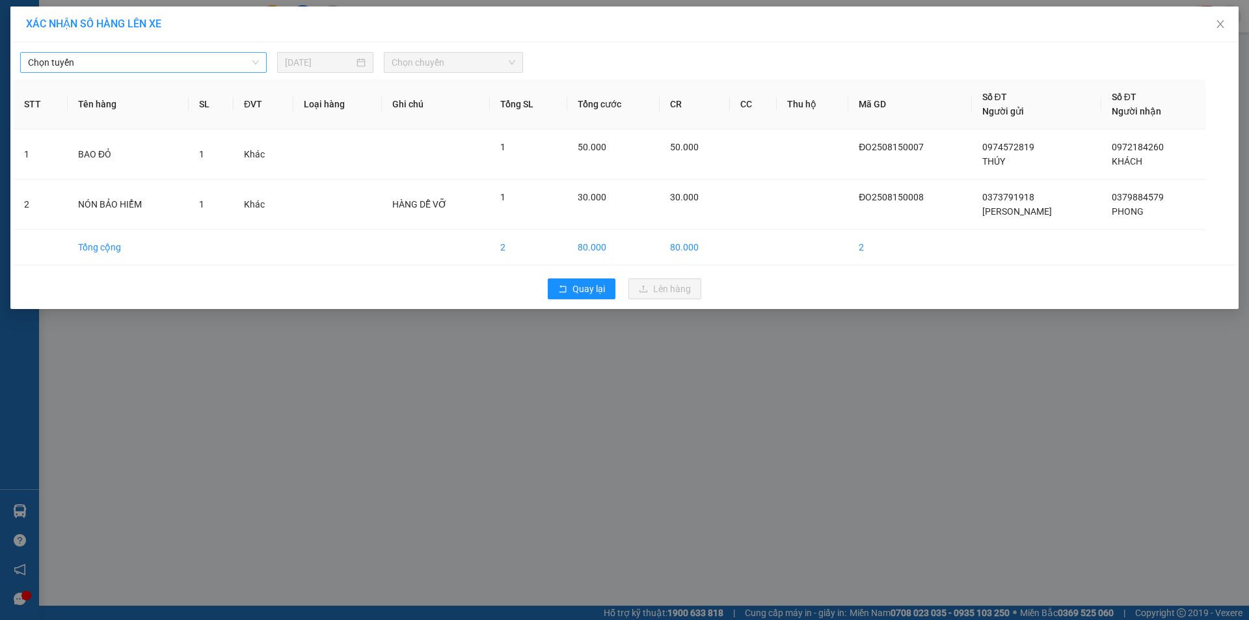
click at [108, 59] on span "Chọn tuyến" at bounding box center [143, 63] width 231 height 20
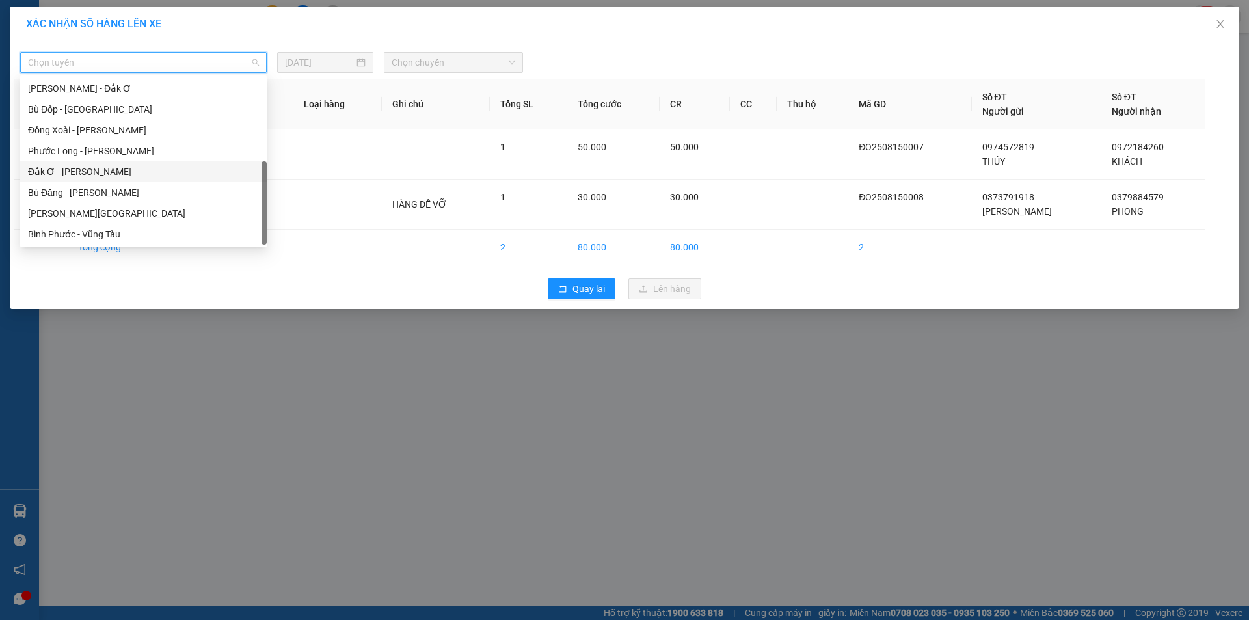
click at [77, 169] on div "Đắk Ơ - [PERSON_NAME]" at bounding box center [143, 172] width 231 height 14
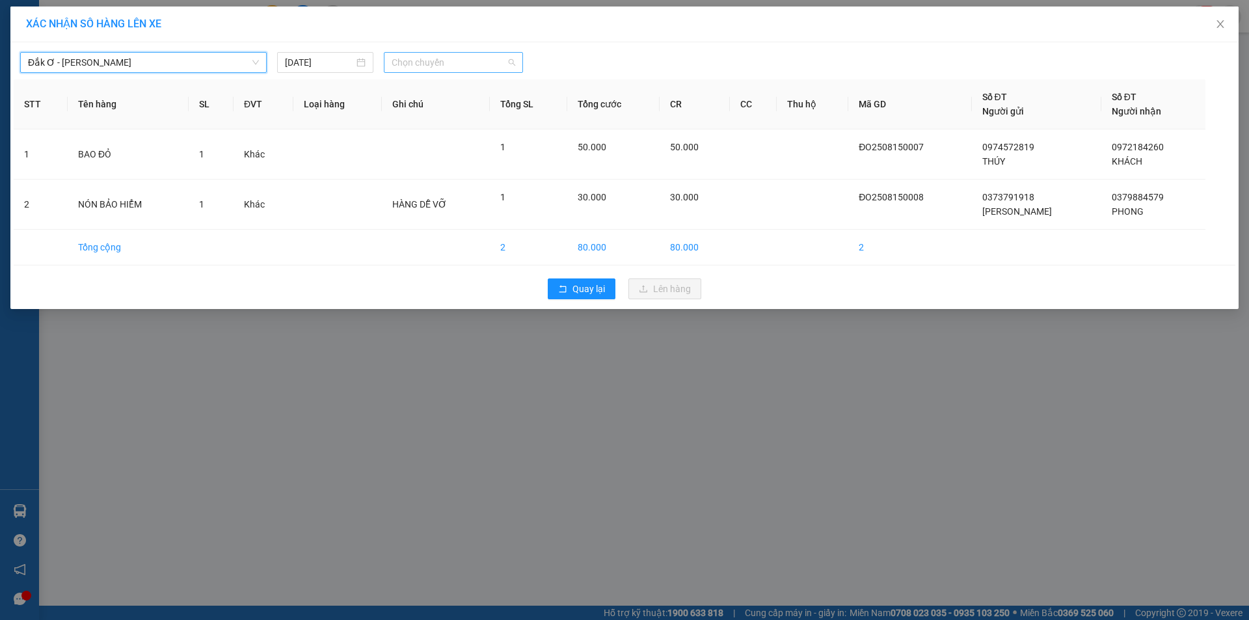
click at [423, 63] on span "Chọn chuyến" at bounding box center [453, 63] width 124 height 20
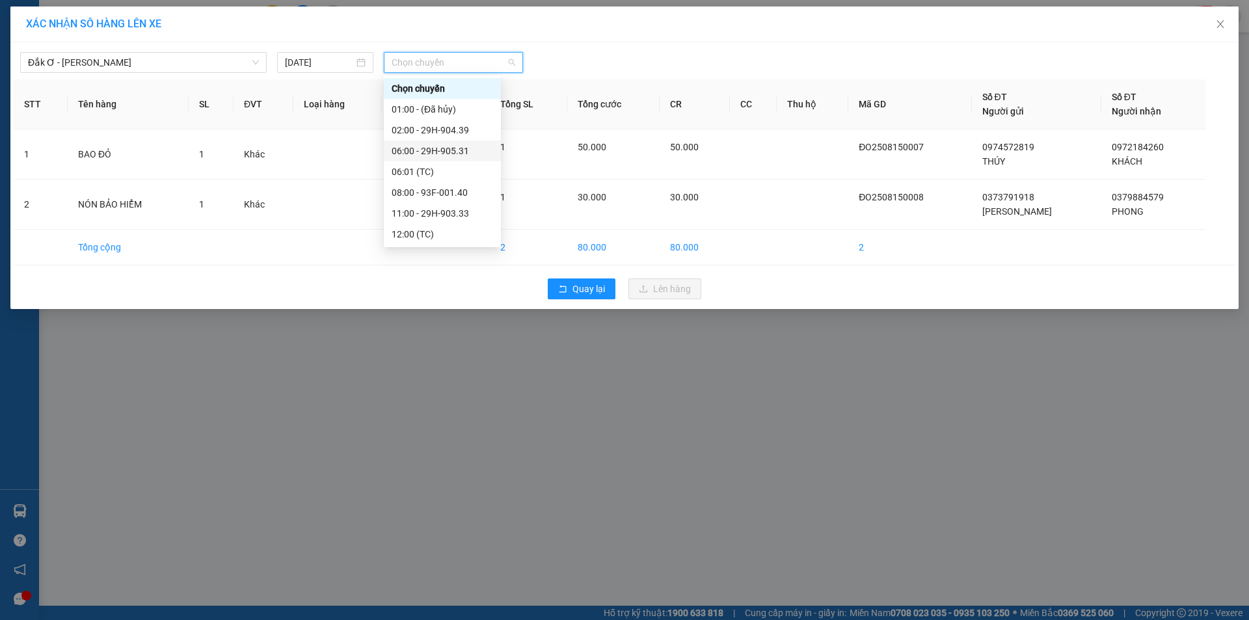
scroll to position [62, 0]
click at [439, 235] on div "17:00 - 50H-506.40" at bounding box center [441, 234] width 101 height 14
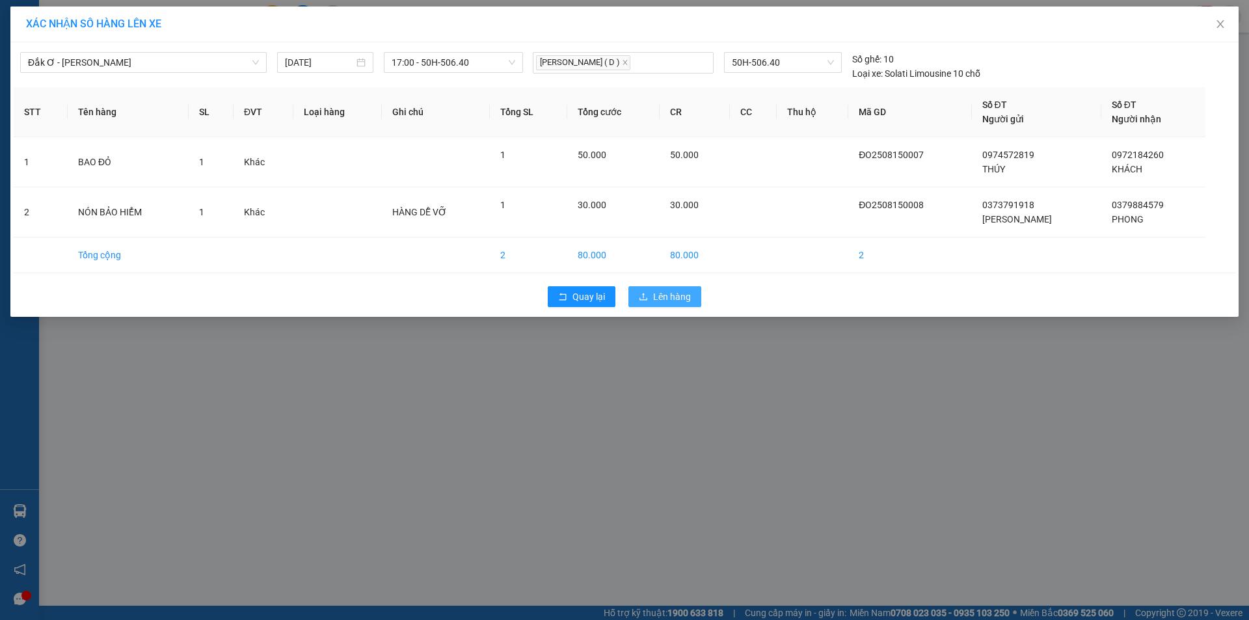
click at [683, 297] on span "Lên hàng" at bounding box center [672, 296] width 38 height 14
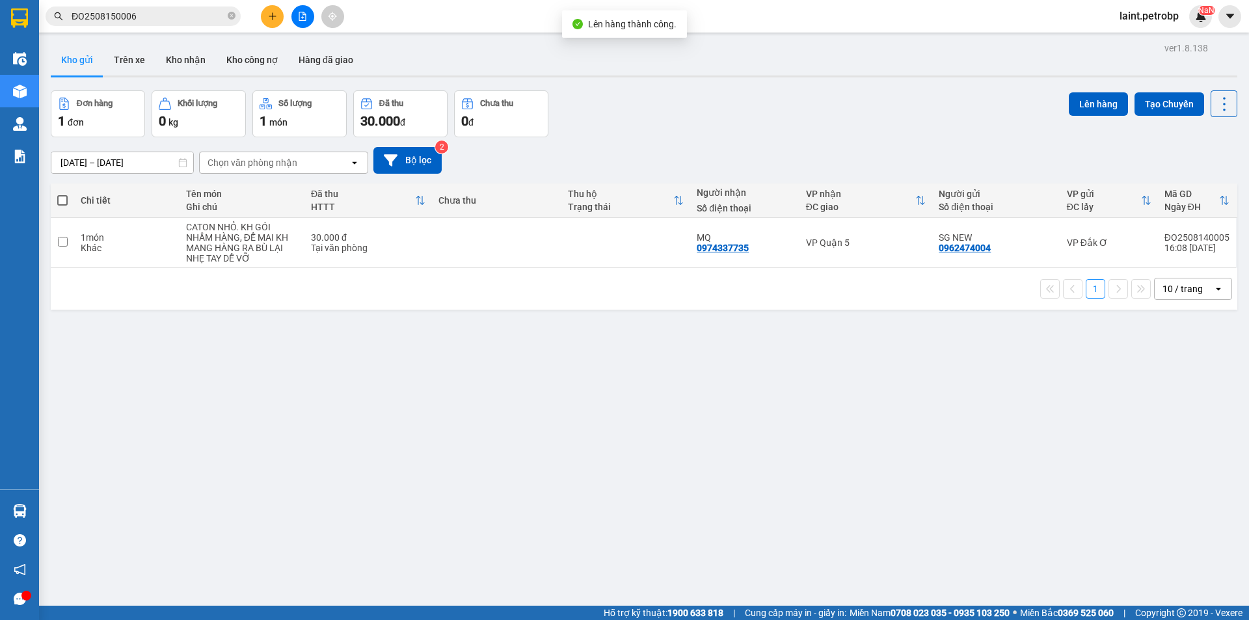
click at [298, 18] on icon "file-add" at bounding box center [302, 16] width 9 height 9
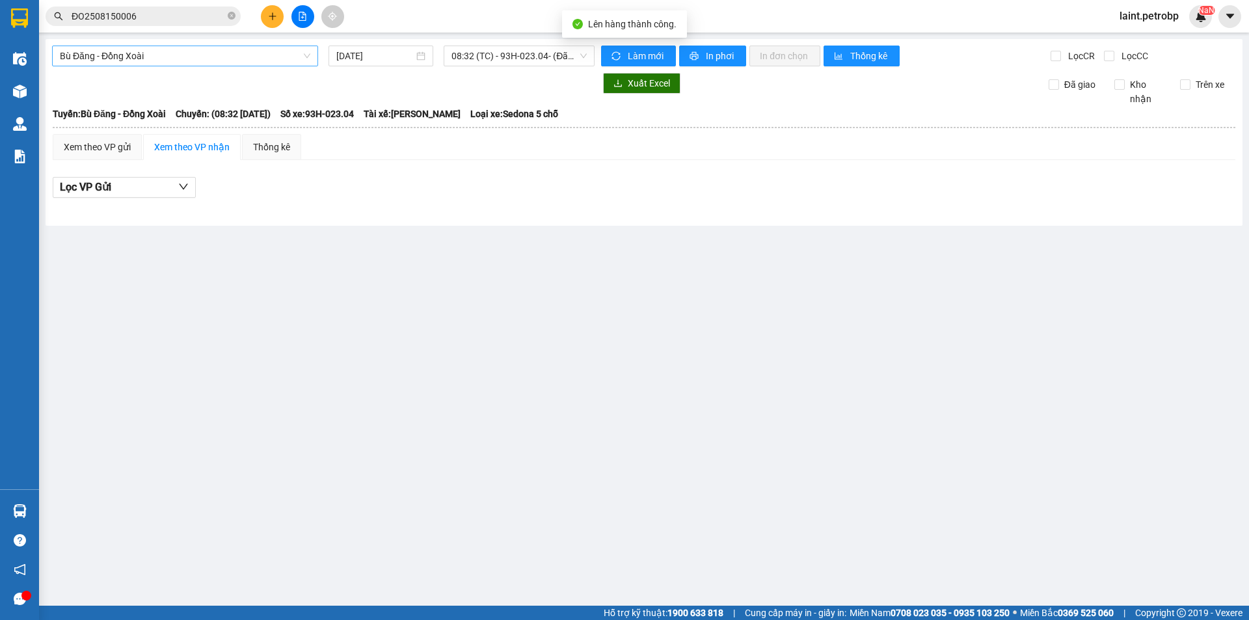
drag, startPoint x: 164, startPoint y: 53, endPoint x: 176, endPoint y: 66, distance: 17.5
click at [165, 53] on span "Bù Đăng - Đồng Xoài" at bounding box center [185, 56] width 250 height 20
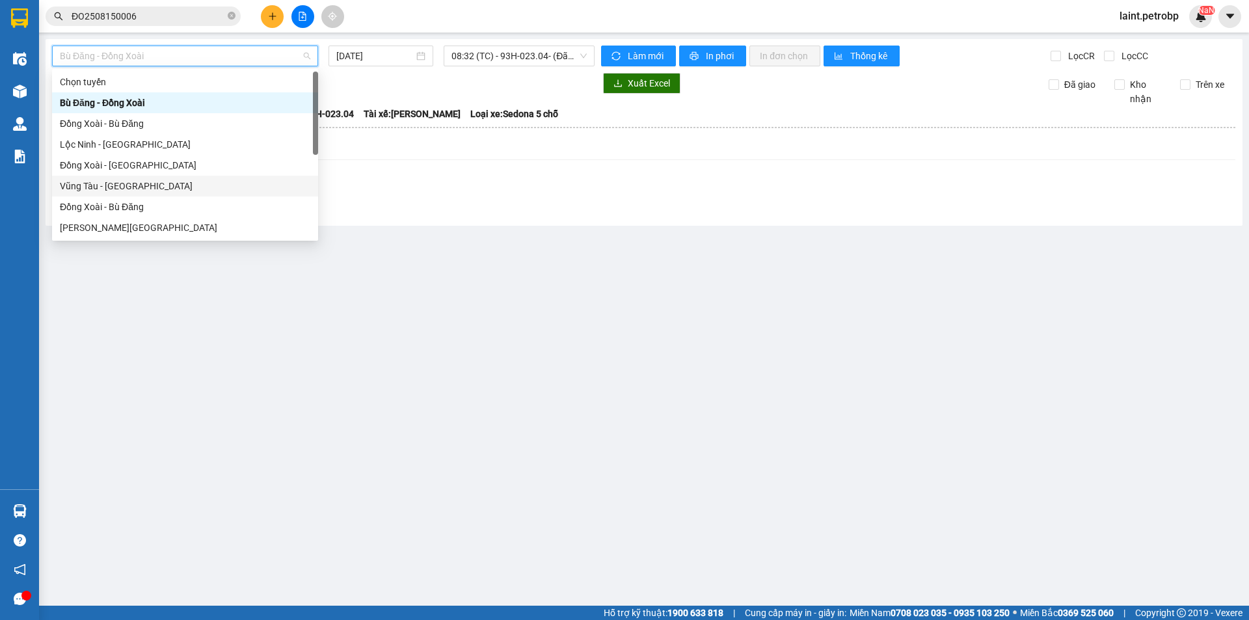
scroll to position [250, 0]
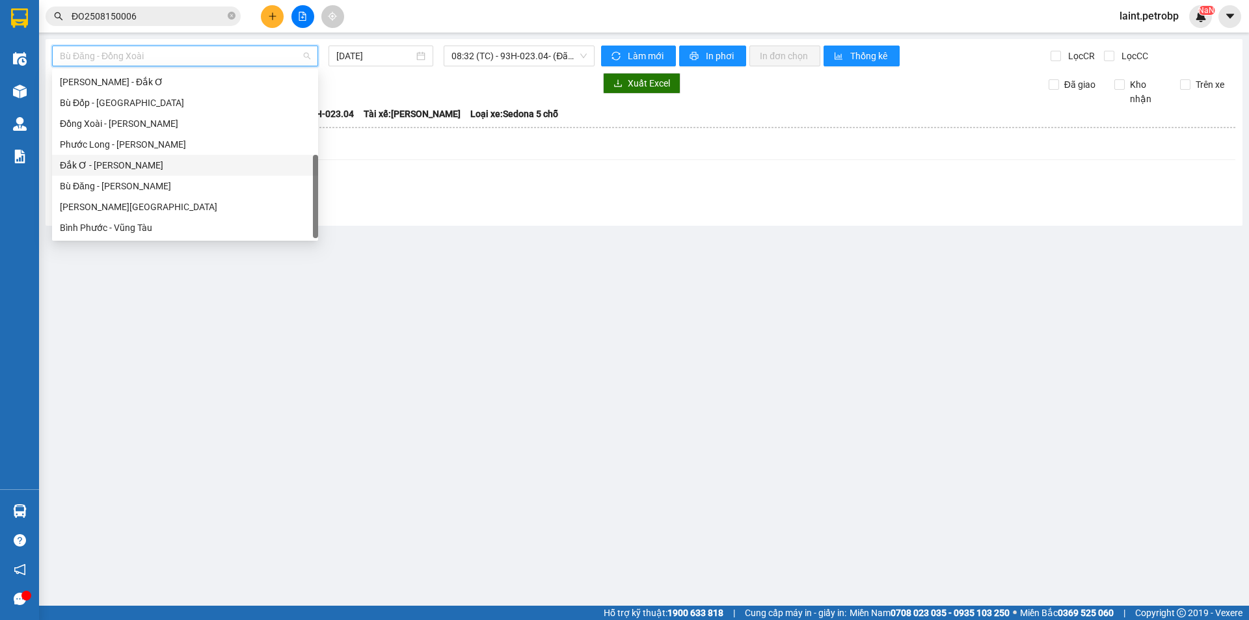
drag, startPoint x: 83, startPoint y: 161, endPoint x: 93, endPoint y: 163, distance: 9.8
click at [93, 163] on div "Đắk Ơ - [PERSON_NAME]" at bounding box center [185, 165] width 250 height 14
type input "[DATE]"
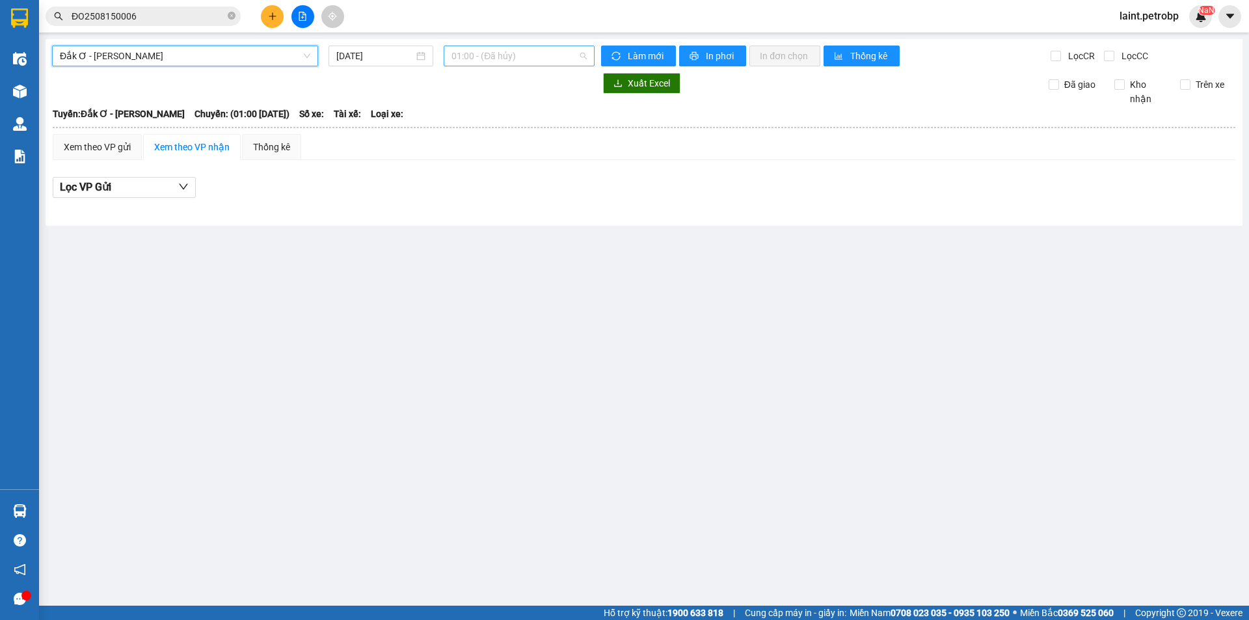
click at [496, 57] on span "01:00 - (Đã hủy)" at bounding box center [518, 56] width 135 height 20
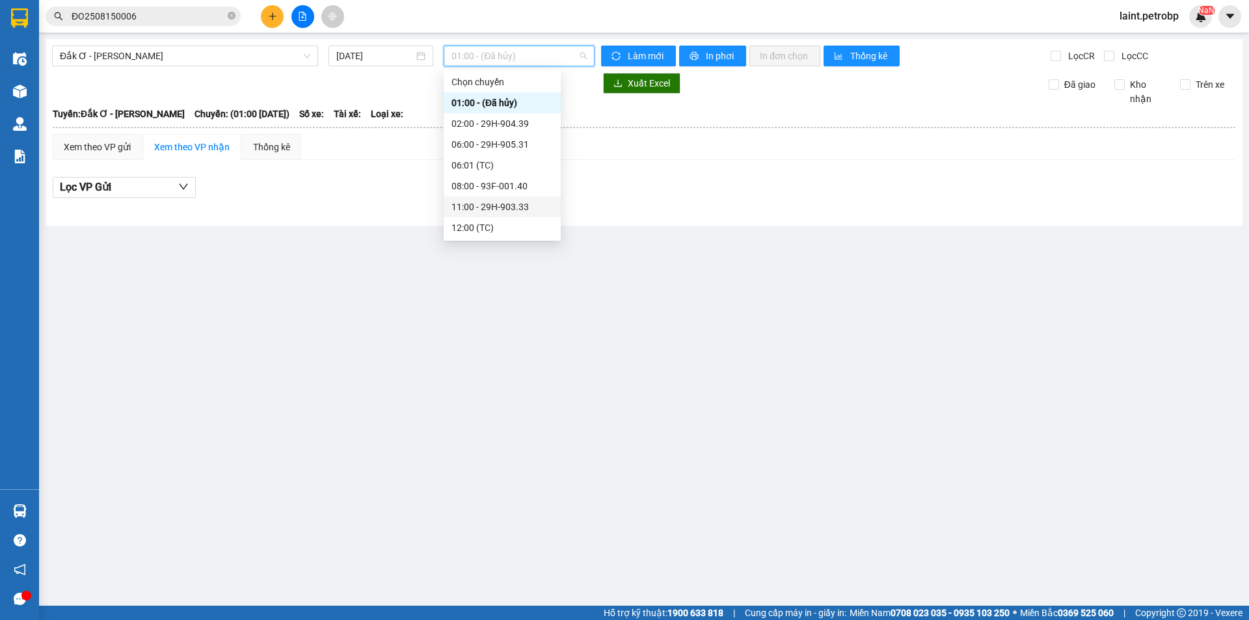
scroll to position [62, 0]
click at [514, 229] on div "17:00 - 50H-506.40" at bounding box center [501, 227] width 101 height 14
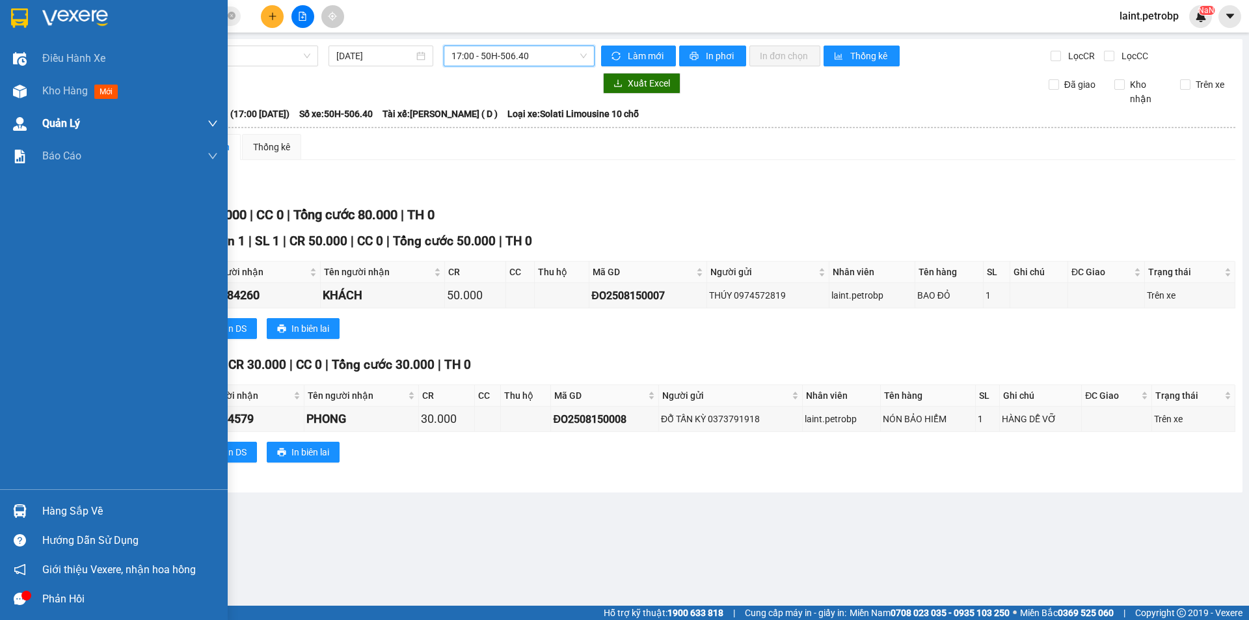
drag, startPoint x: 68, startPoint y: 92, endPoint x: 146, endPoint y: 108, distance: 80.3
click at [146, 108] on div "Điều hành xe Kho hàng mới Quản [PERSON_NAME] lý chuyến Quản lý giao nhận mới Qu…" at bounding box center [114, 265] width 228 height 447
click at [64, 85] on span "Kho hàng" at bounding box center [65, 91] width 46 height 12
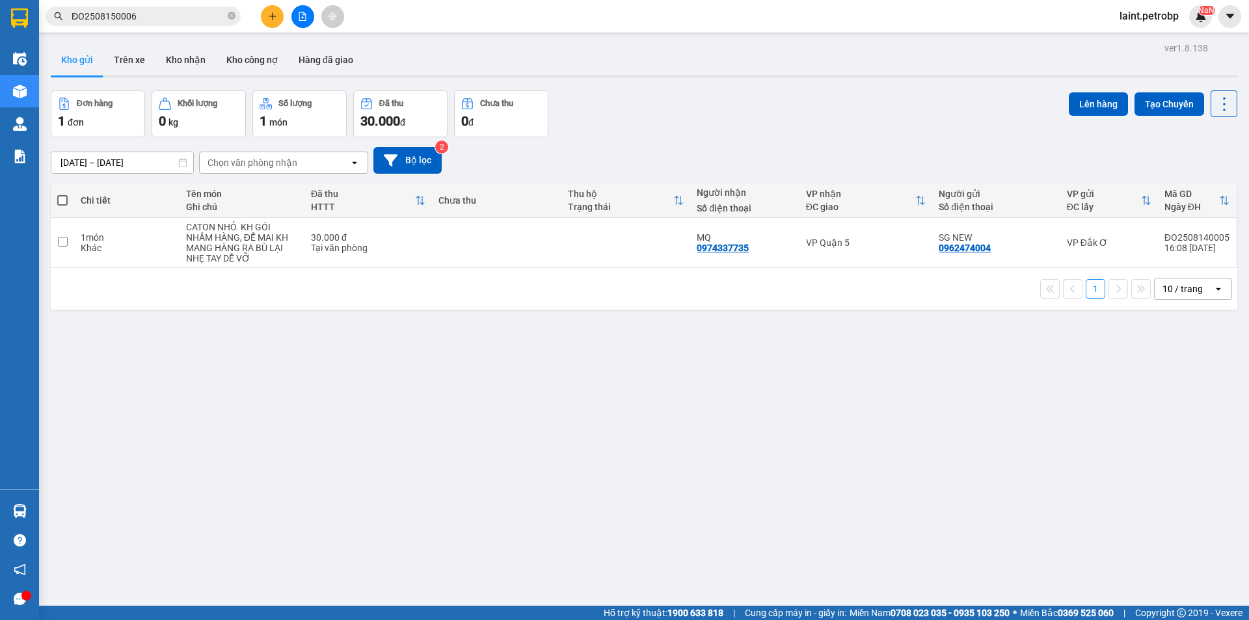
drag, startPoint x: 165, startPoint y: 53, endPoint x: 387, endPoint y: 174, distance: 252.6
click at [207, 65] on button "Kho nhận" at bounding box center [185, 59] width 60 height 31
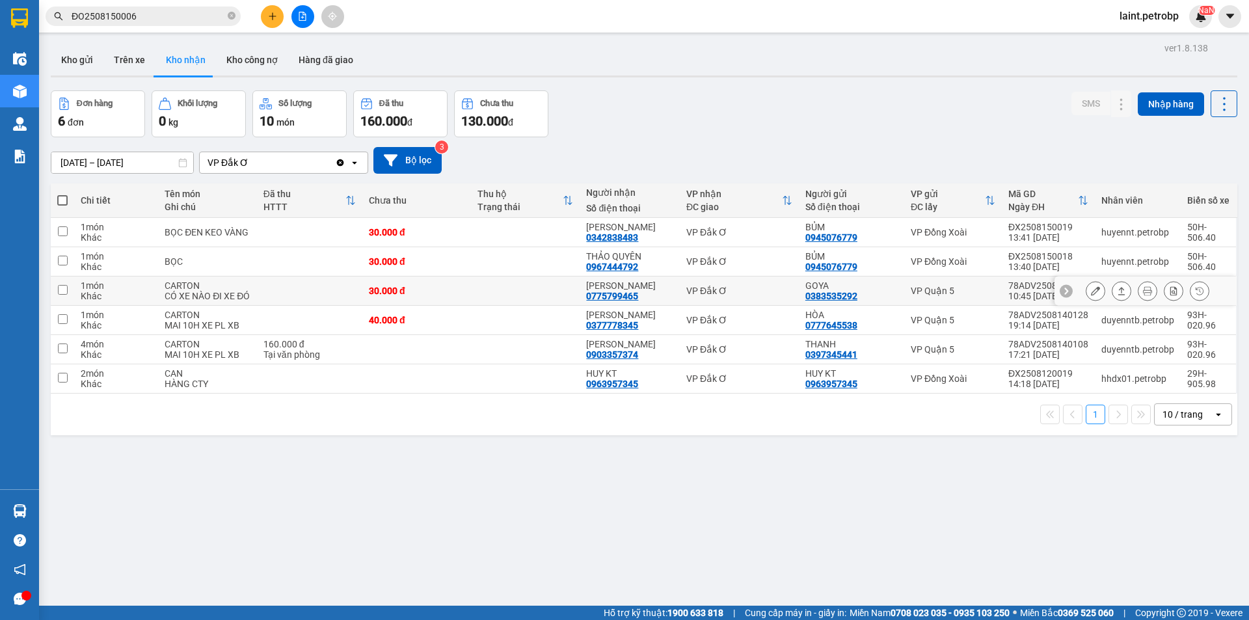
click at [1090, 295] on icon at bounding box center [1094, 290] width 9 height 9
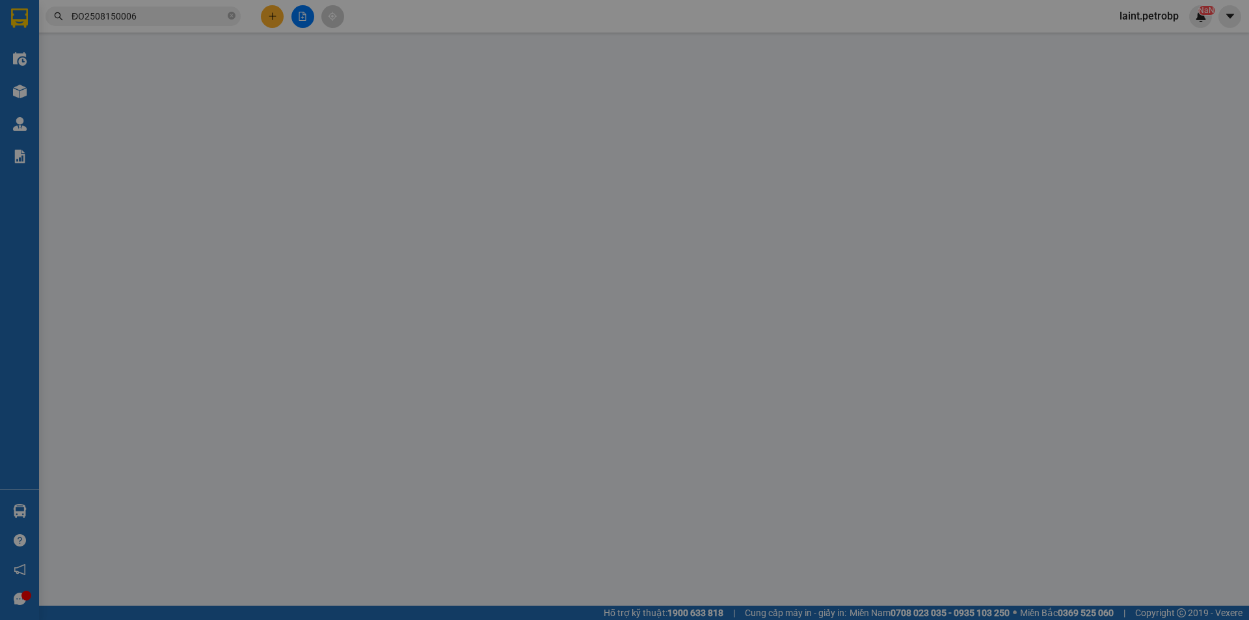
type input "0383535292"
type input "GOYA"
type input "0775799465"
type input "[PERSON_NAME]"
type input "30.000"
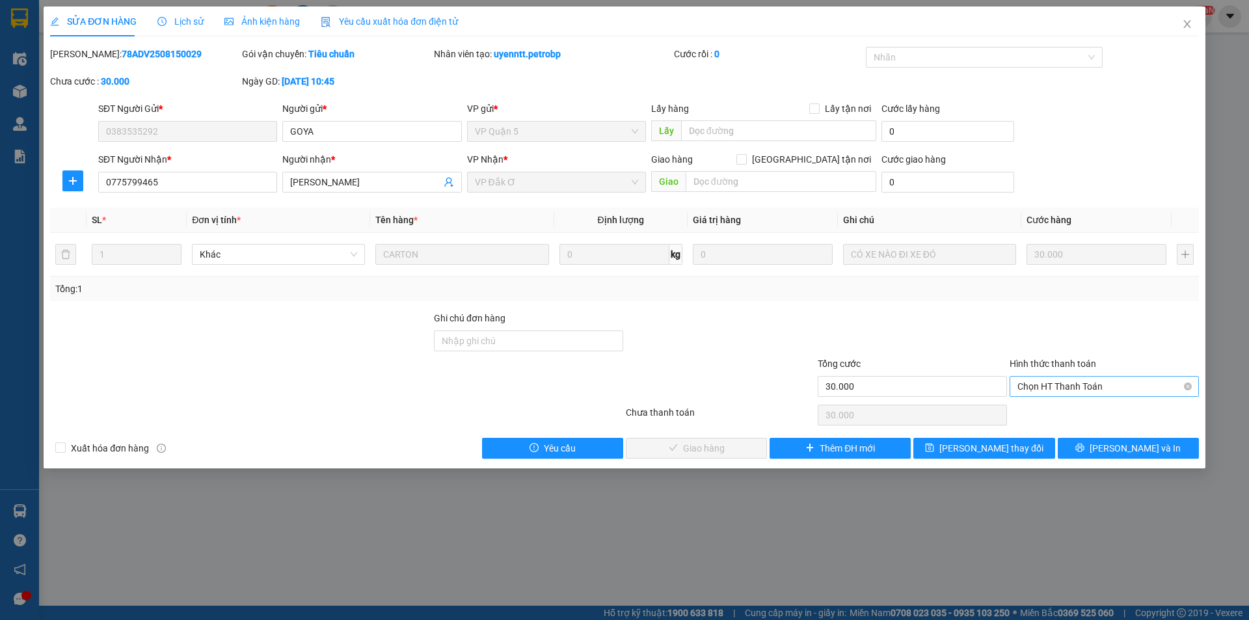
click at [1038, 379] on span "Chọn HT Thanh Toán" at bounding box center [1104, 387] width 174 height 20
click at [1057, 411] on div "Tại văn phòng" at bounding box center [1104, 412] width 174 height 14
type input "0"
click at [739, 442] on button "[PERSON_NAME] và Giao hàng" at bounding box center [696, 448] width 141 height 21
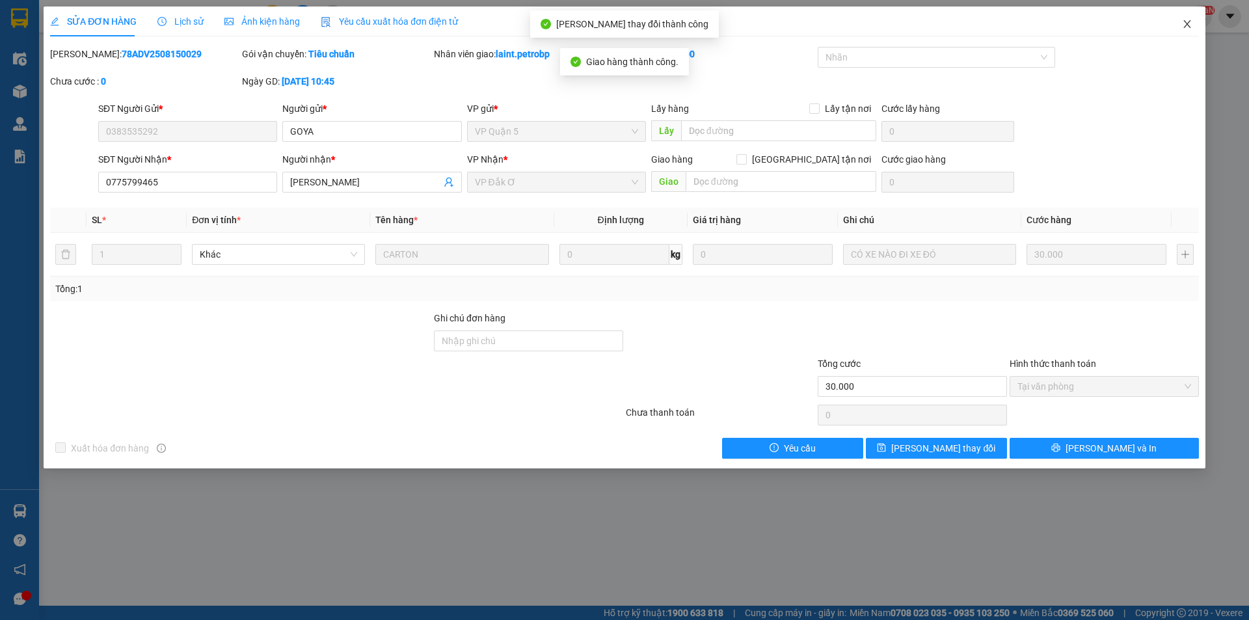
click at [1184, 23] on icon "close" at bounding box center [1187, 24] width 10 height 10
